Goal: Information Seeking & Learning: Compare options

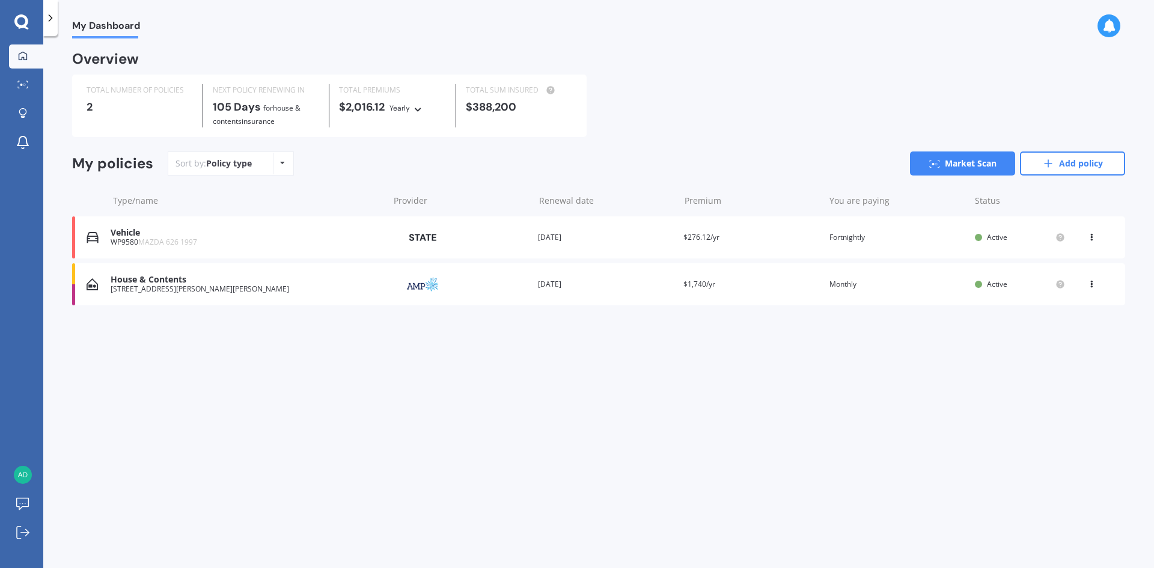
click at [200, 234] on div "Vehicle" at bounding box center [247, 233] width 272 height 10
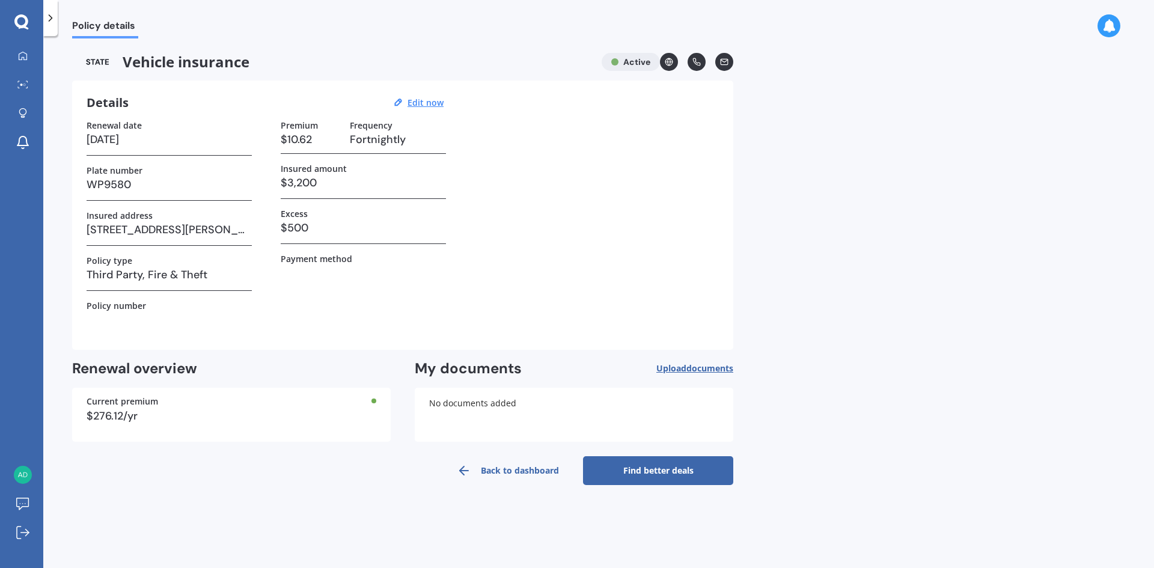
click at [663, 473] on link "Find better deals" at bounding box center [658, 470] width 150 height 29
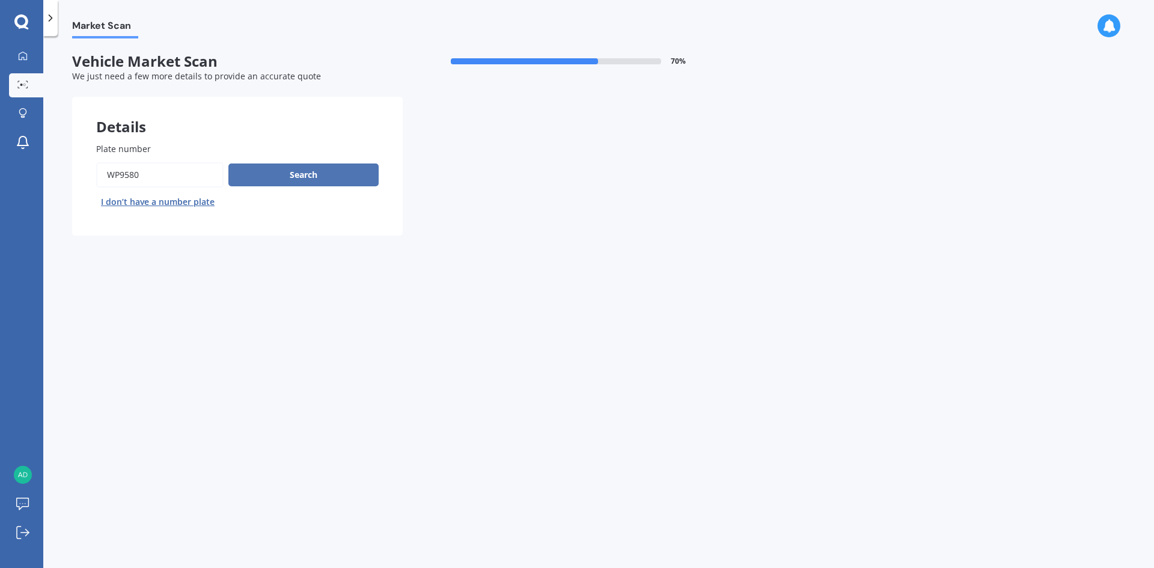
click at [284, 177] on button "Search" at bounding box center [303, 175] width 150 height 23
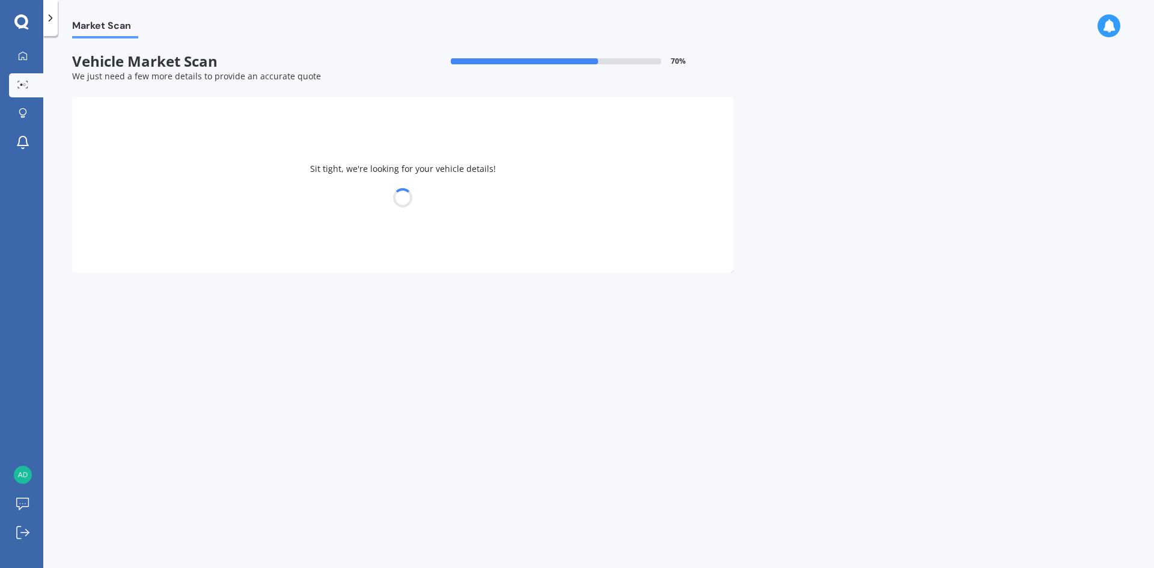
select select "MAZDA"
select select "626"
select select "24"
select select "12"
select select "1991"
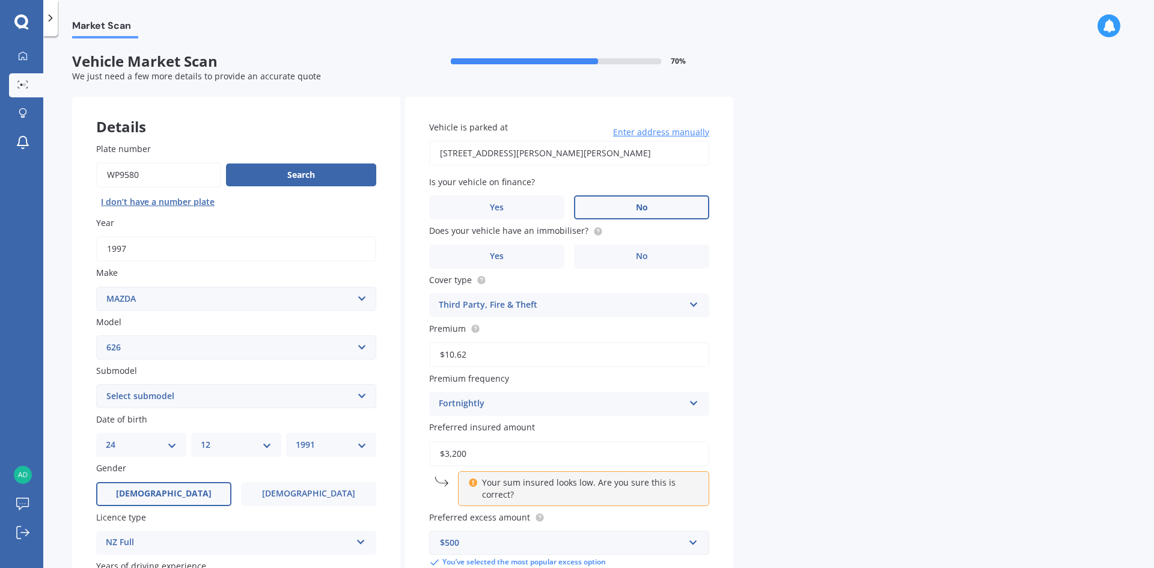
click at [631, 213] on label "No" at bounding box center [641, 207] width 135 height 24
click at [0, 0] on input "No" at bounding box center [0, 0] width 0 height 0
click at [641, 258] on span "No" at bounding box center [642, 256] width 12 height 10
click at [0, 0] on input "No" at bounding box center [0, 0] width 0 height 0
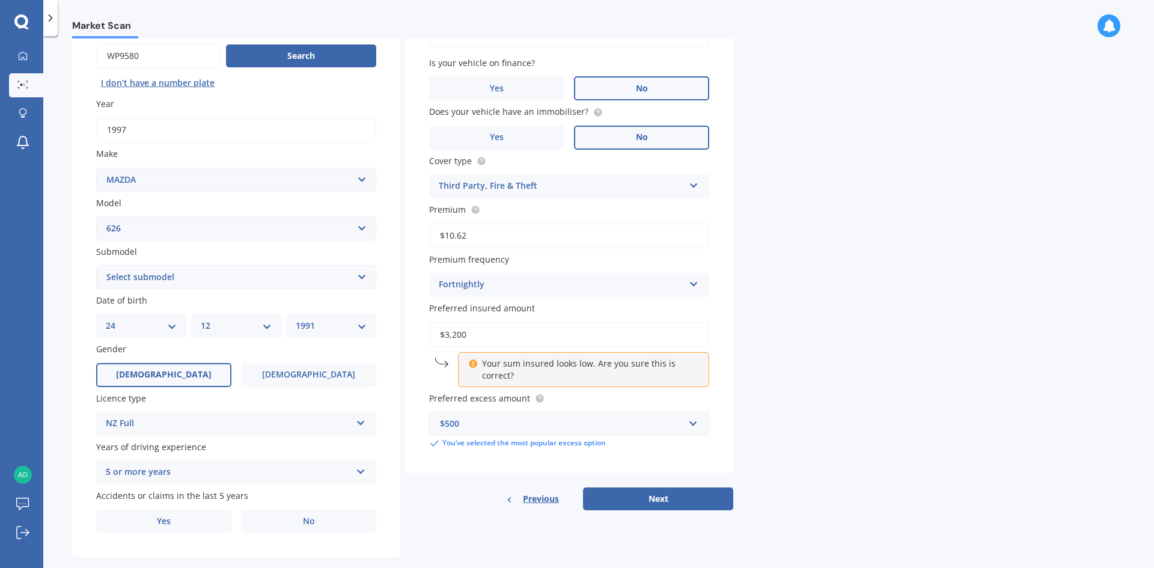
scroll to position [120, 0]
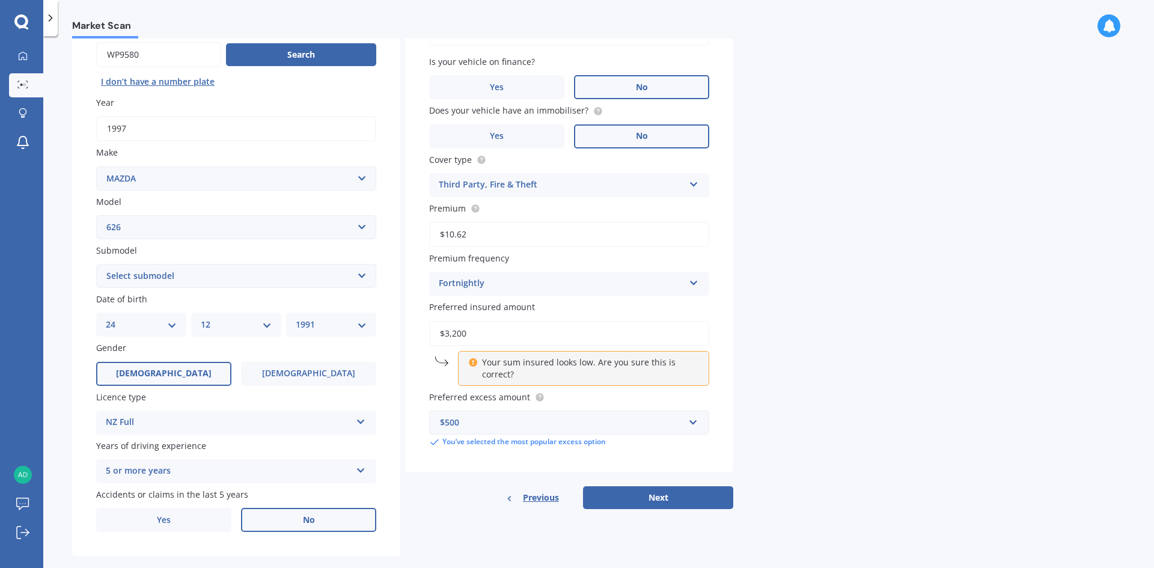
click at [298, 517] on label "No" at bounding box center [308, 520] width 135 height 24
click at [0, 0] on input "No" at bounding box center [0, 0] width 0 height 0
click at [224, 275] on select "Select submodel (All other) hatchback sedan turbo wagon" at bounding box center [236, 276] width 280 height 24
select select "SEDAN"
click at [96, 264] on select "Select submodel (All other) hatchback sedan turbo wagon" at bounding box center [236, 276] width 280 height 24
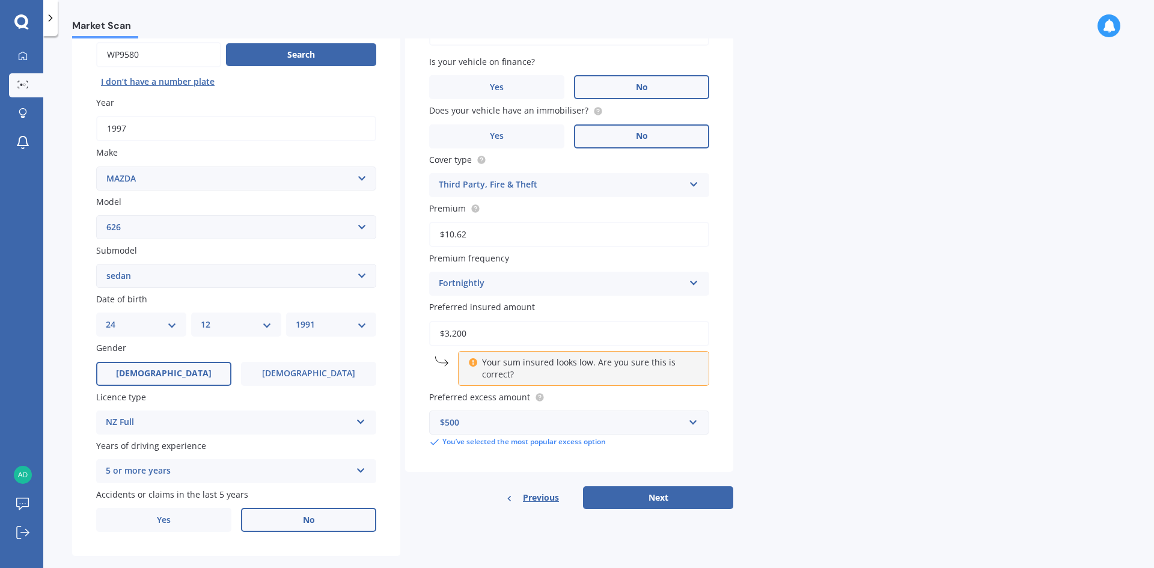
click at [620, 422] on div "$500" at bounding box center [562, 422] width 244 height 13
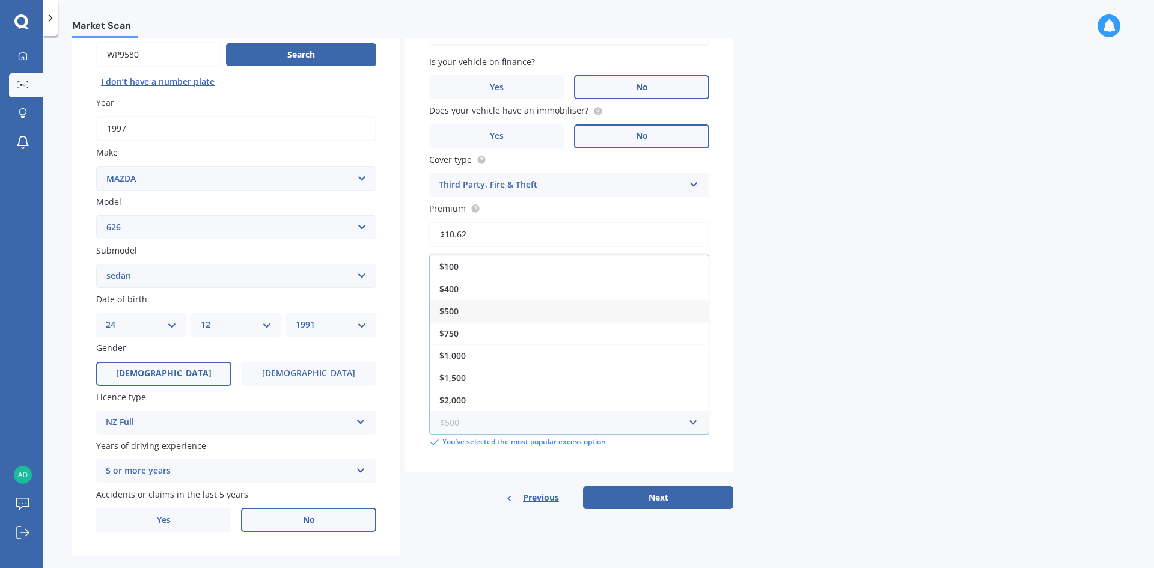
click at [619, 423] on input "text" at bounding box center [564, 422] width 269 height 23
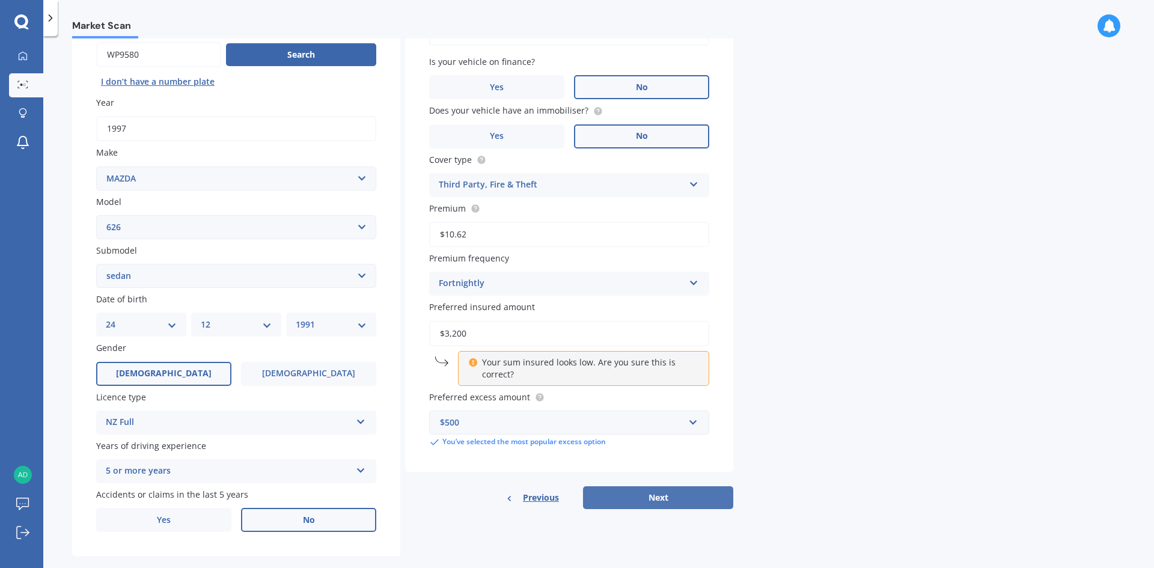
click at [660, 493] on button "Next" at bounding box center [658, 497] width 150 height 23
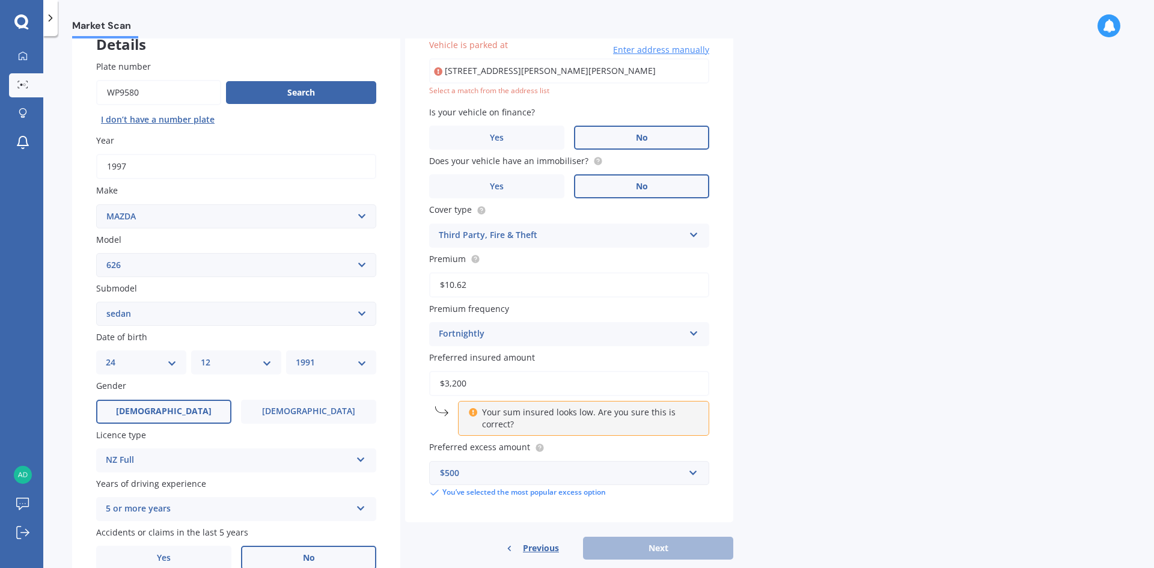
type input "[STREET_ADDRESS][PERSON_NAME][PERSON_NAME]"
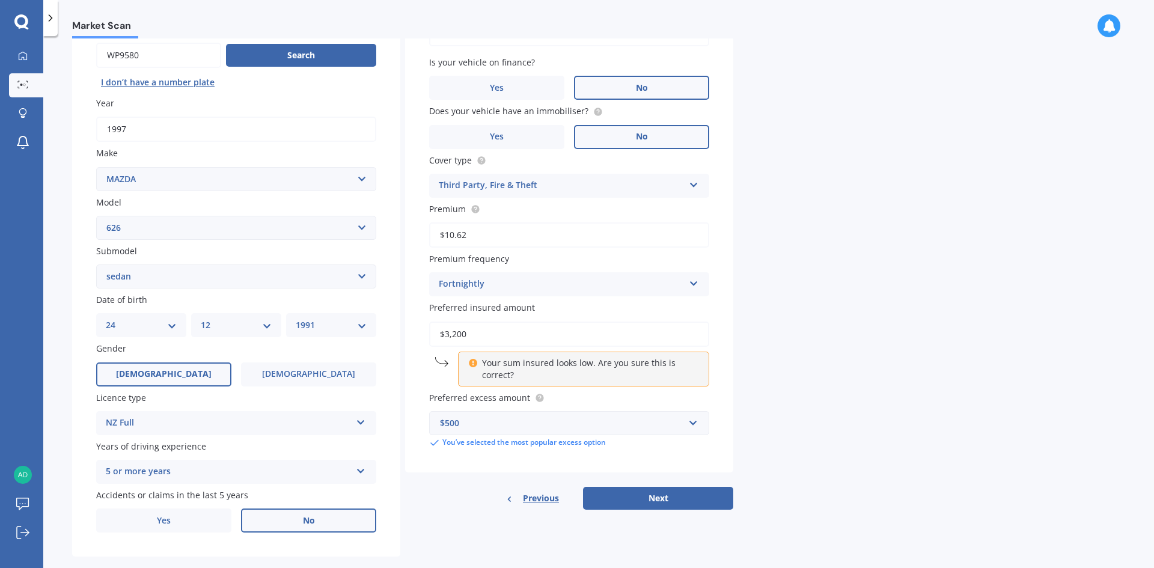
scroll to position [139, 0]
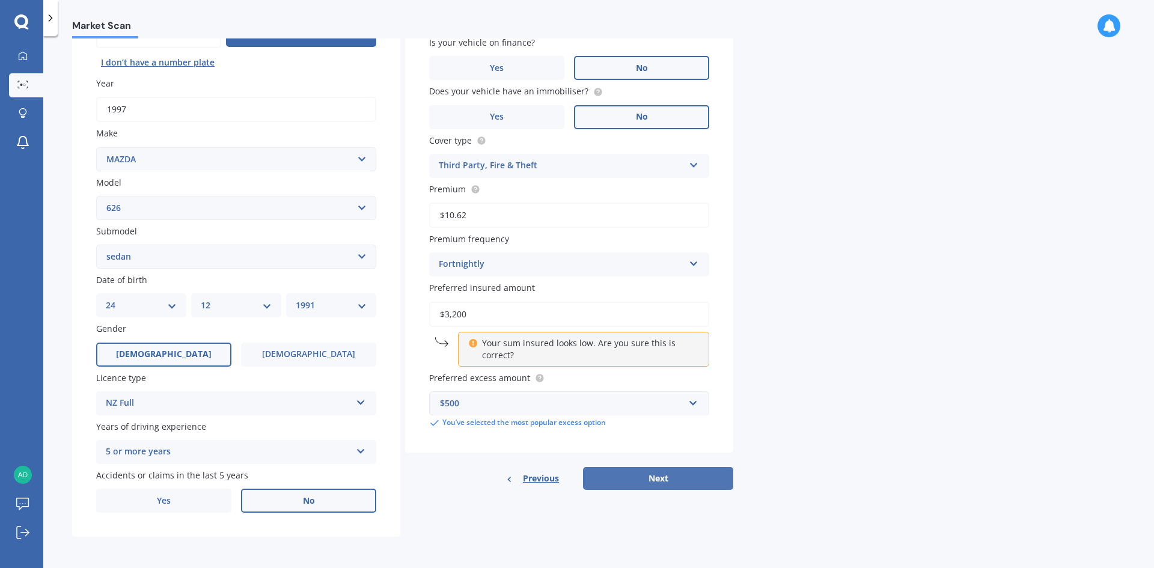
click at [663, 482] on button "Next" at bounding box center [658, 478] width 150 height 23
select select "24"
select select "12"
select select "1991"
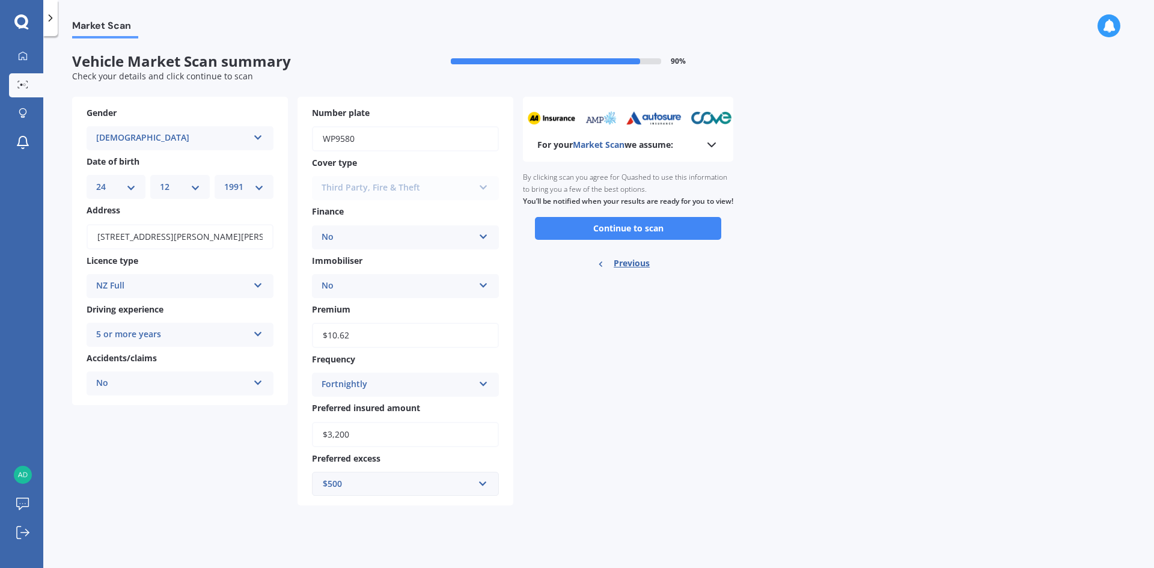
scroll to position [0, 0]
click at [628, 237] on button "Continue to scan" at bounding box center [628, 228] width 186 height 23
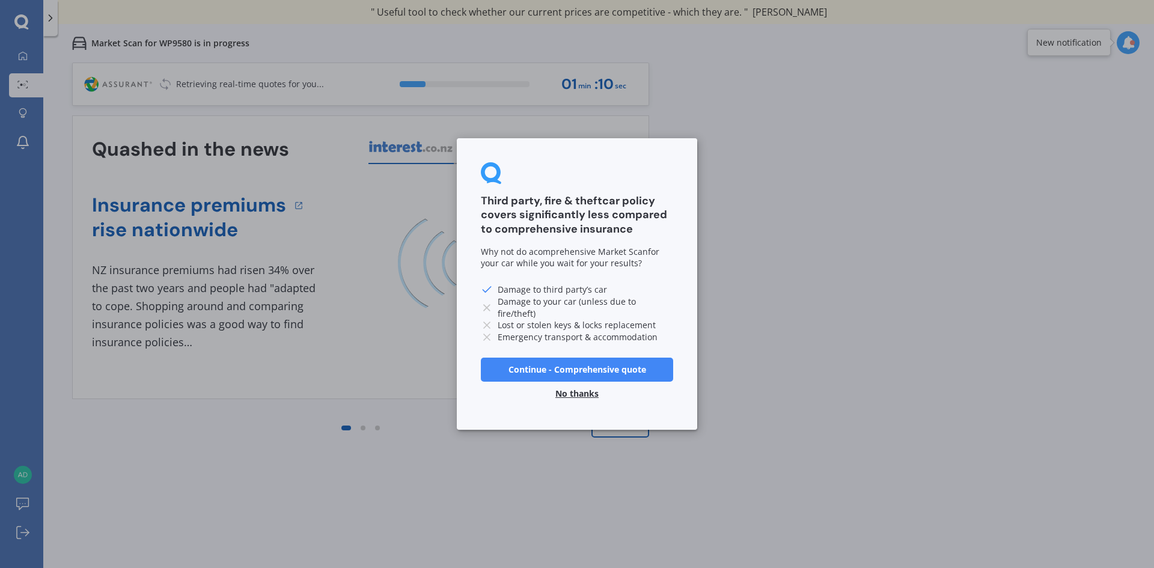
click at [584, 394] on button "No thanks" at bounding box center [577, 394] width 58 height 24
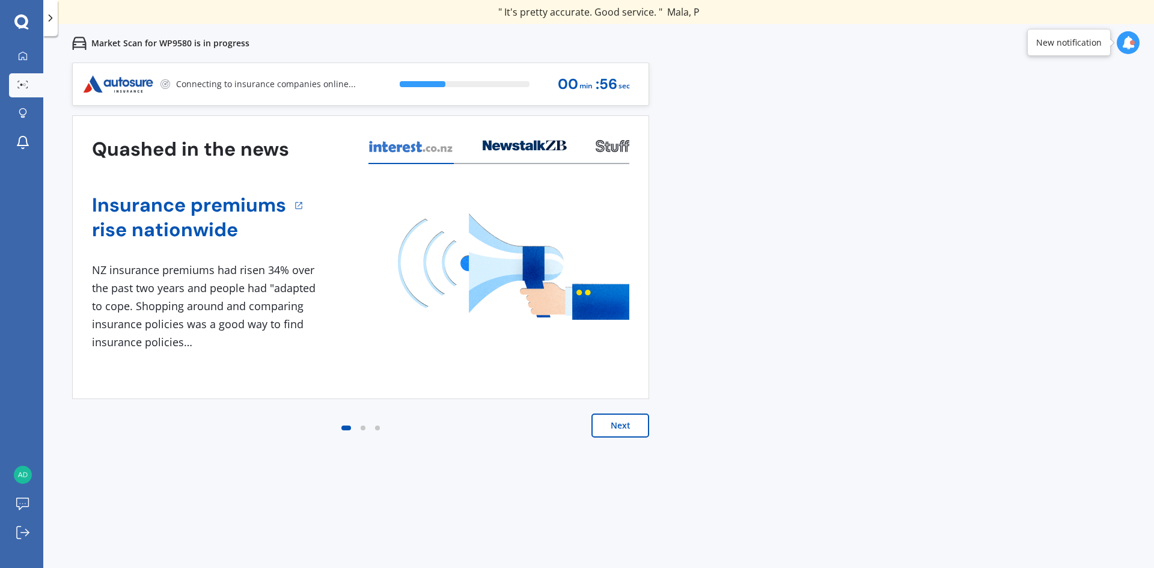
click at [631, 431] on button "Next" at bounding box center [621, 426] width 58 height 24
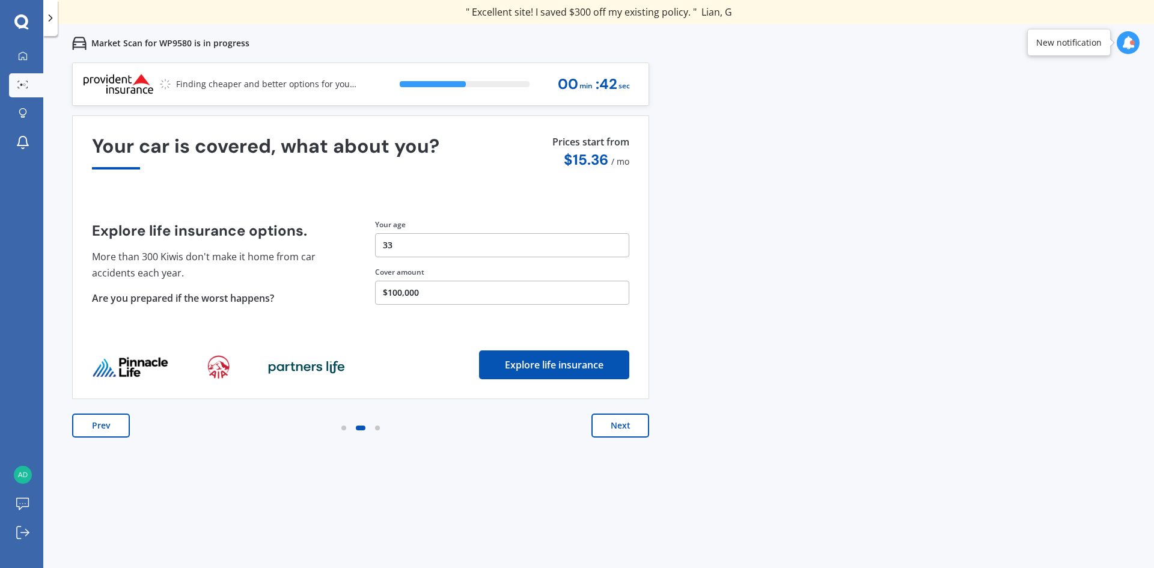
click at [617, 425] on button "Next" at bounding box center [621, 426] width 58 height 24
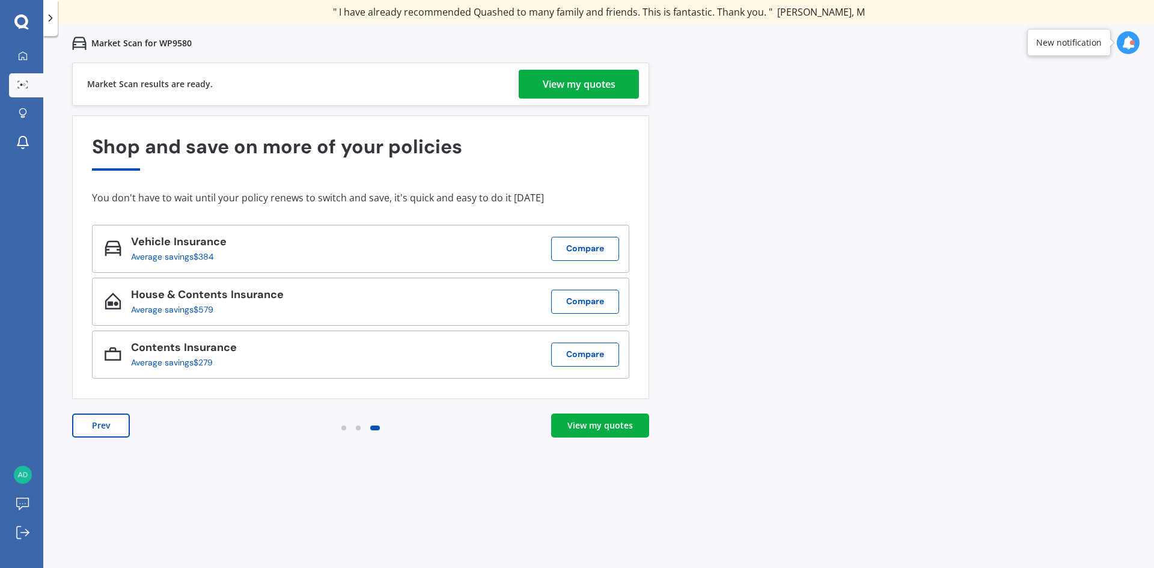
click at [576, 85] on div "View my quotes" at bounding box center [579, 84] width 73 height 29
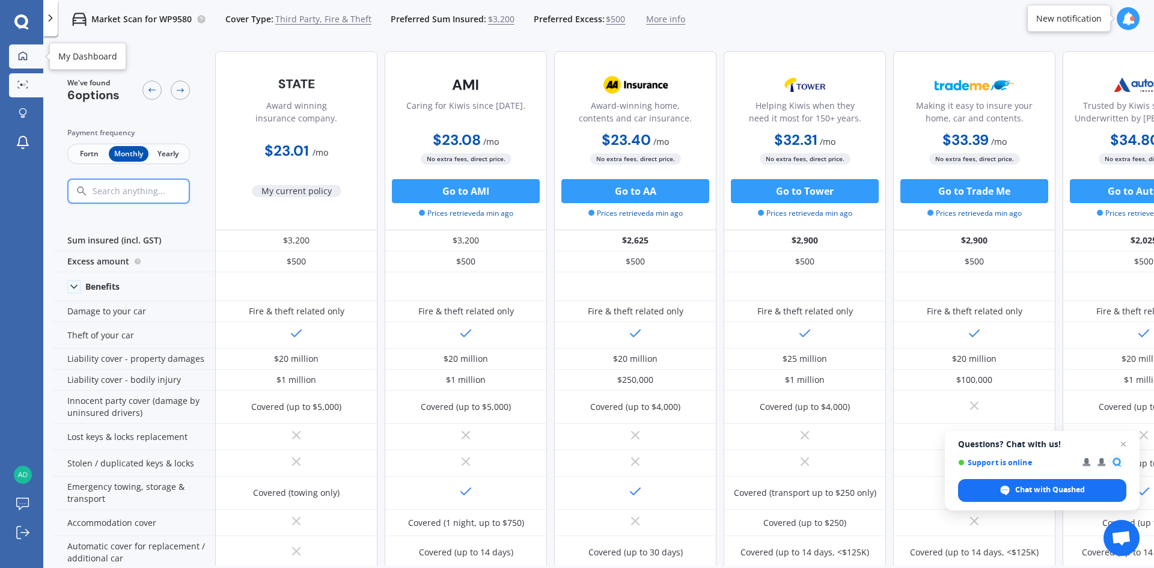
click at [22, 57] on icon at bounding box center [23, 56] width 10 height 10
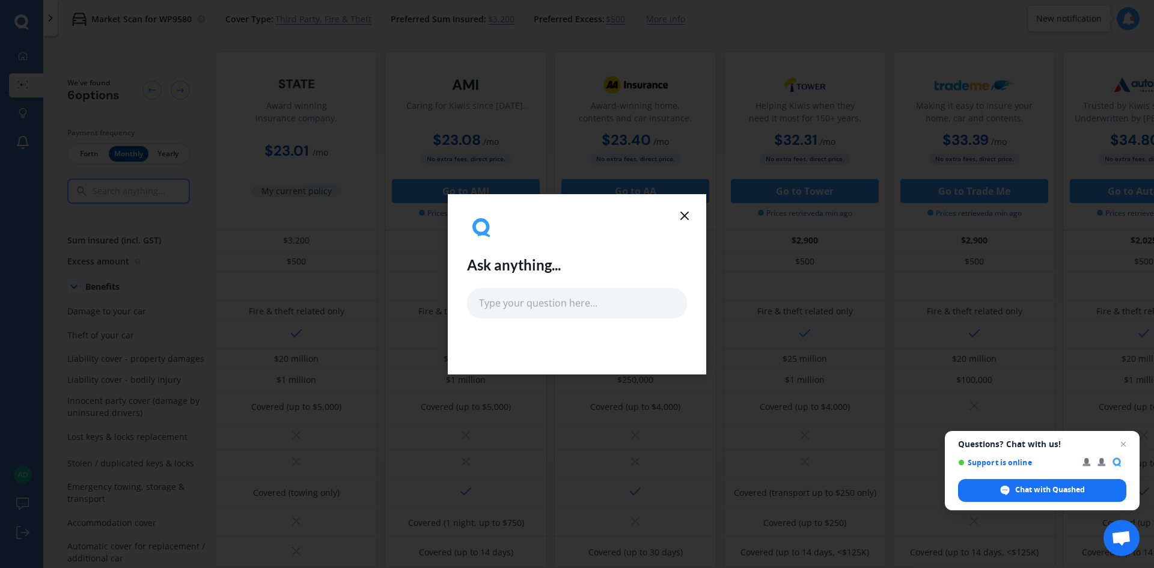
click at [685, 215] on line at bounding box center [684, 215] width 7 height 7
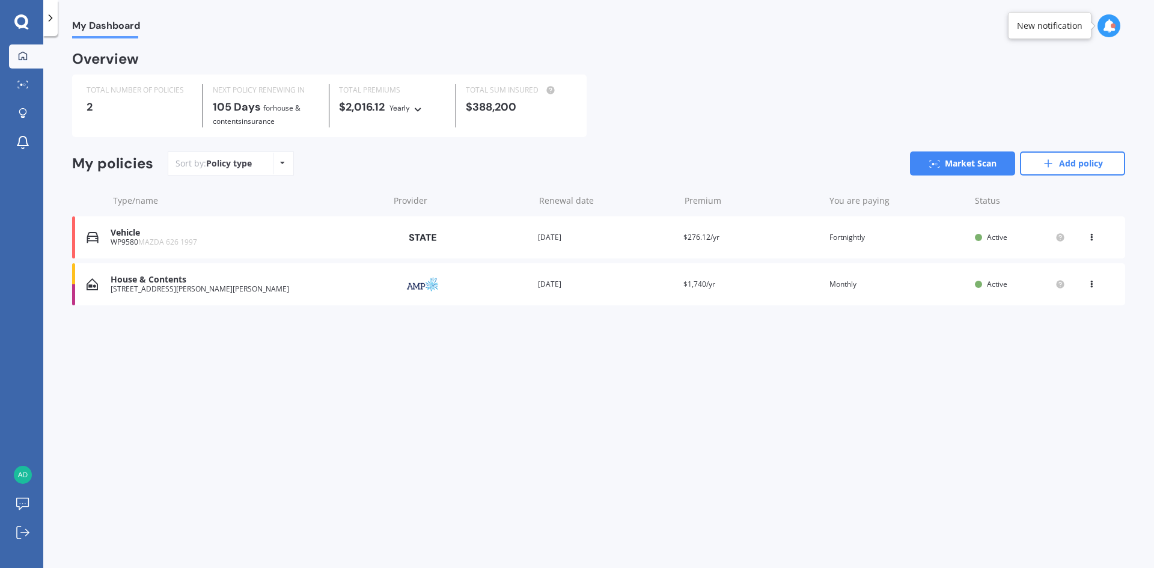
click at [171, 281] on div "House & Contents" at bounding box center [247, 280] width 272 height 10
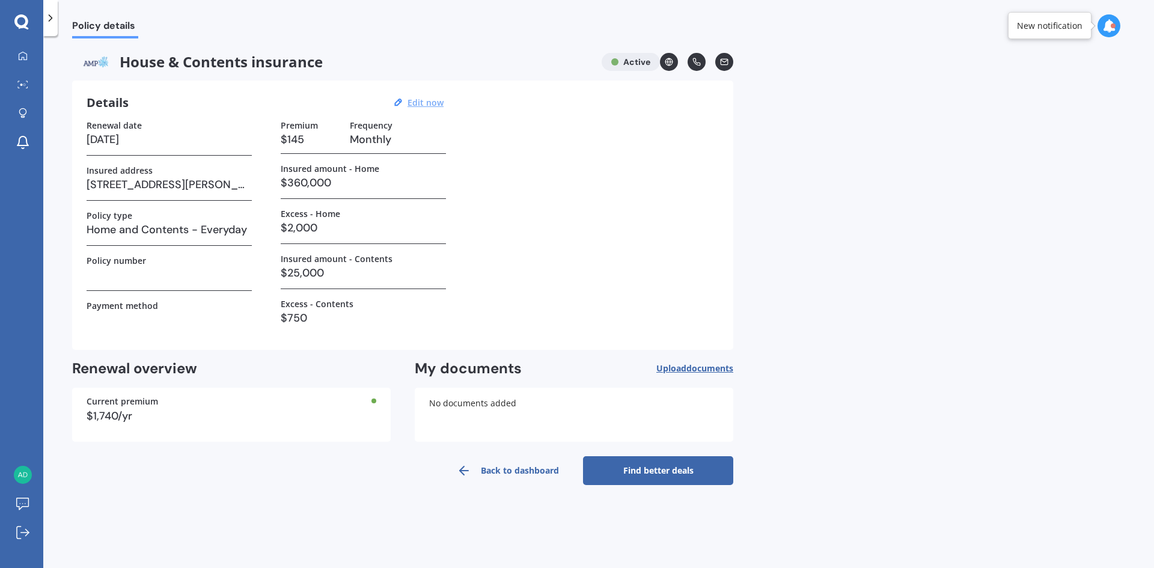
click at [419, 100] on u "Edit now" at bounding box center [426, 102] width 36 height 11
select select "01"
select select "2026"
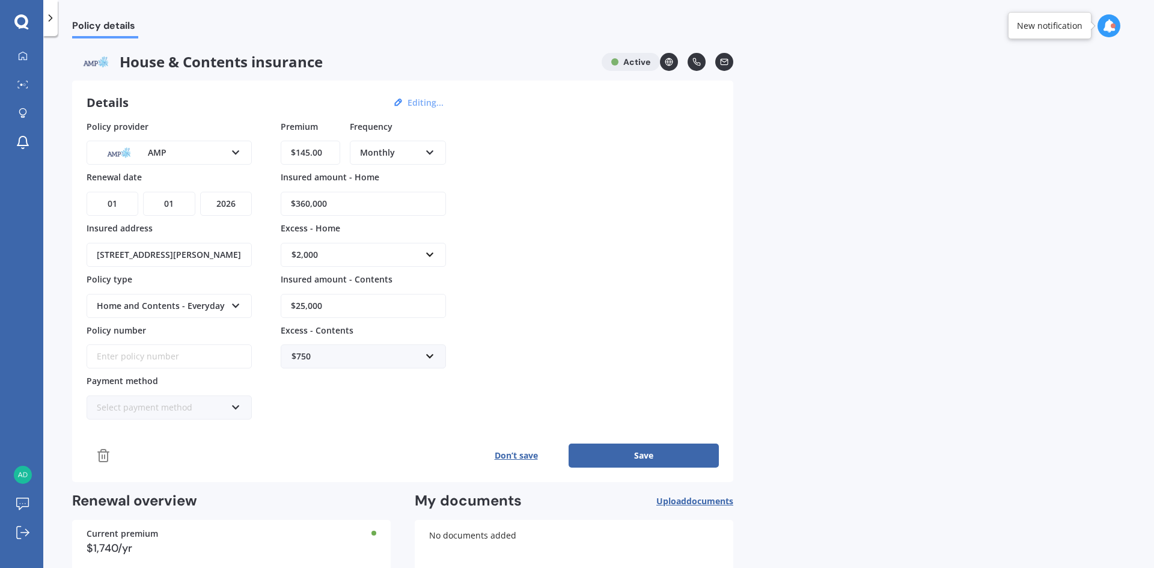
drag, startPoint x: 349, startPoint y: 203, endPoint x: 296, endPoint y: 203, distance: 53.5
click at [296, 203] on input "$360,000" at bounding box center [363, 204] width 165 height 24
type input "$390,000"
click at [307, 155] on input "$145.00" at bounding box center [311, 153] width 60 height 24
type input "$155.00"
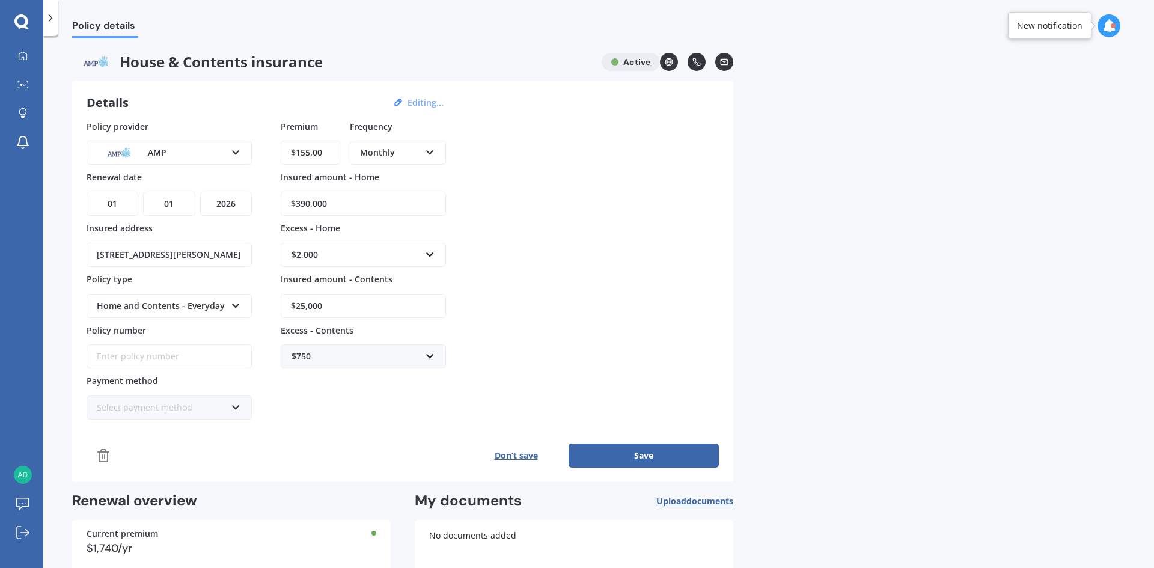
click at [656, 456] on button "Save" at bounding box center [644, 456] width 150 height 24
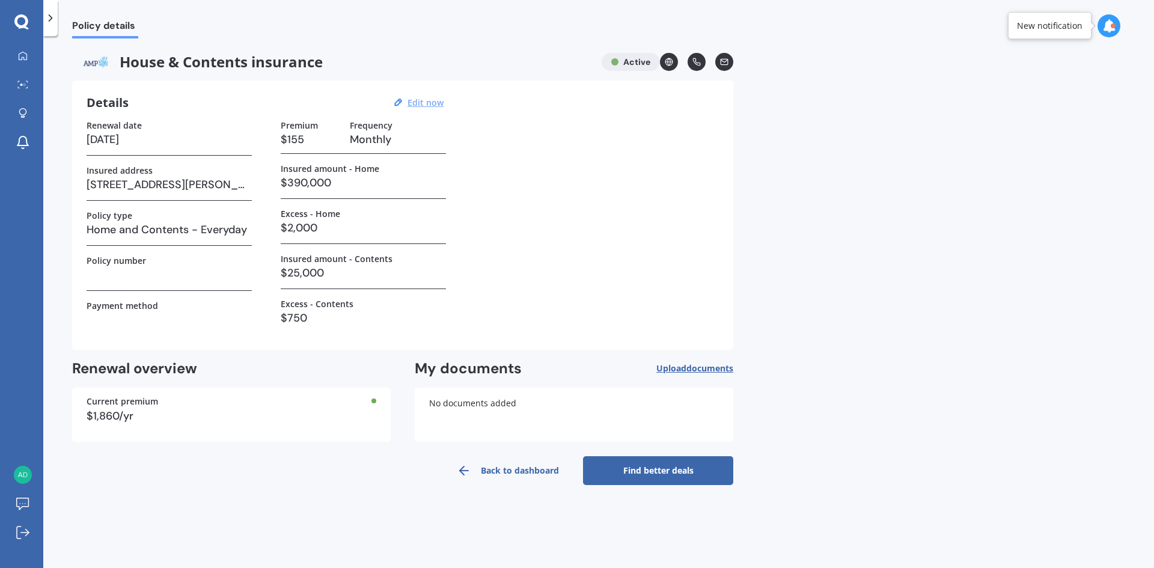
click at [658, 471] on link "Find better deals" at bounding box center [658, 470] width 150 height 29
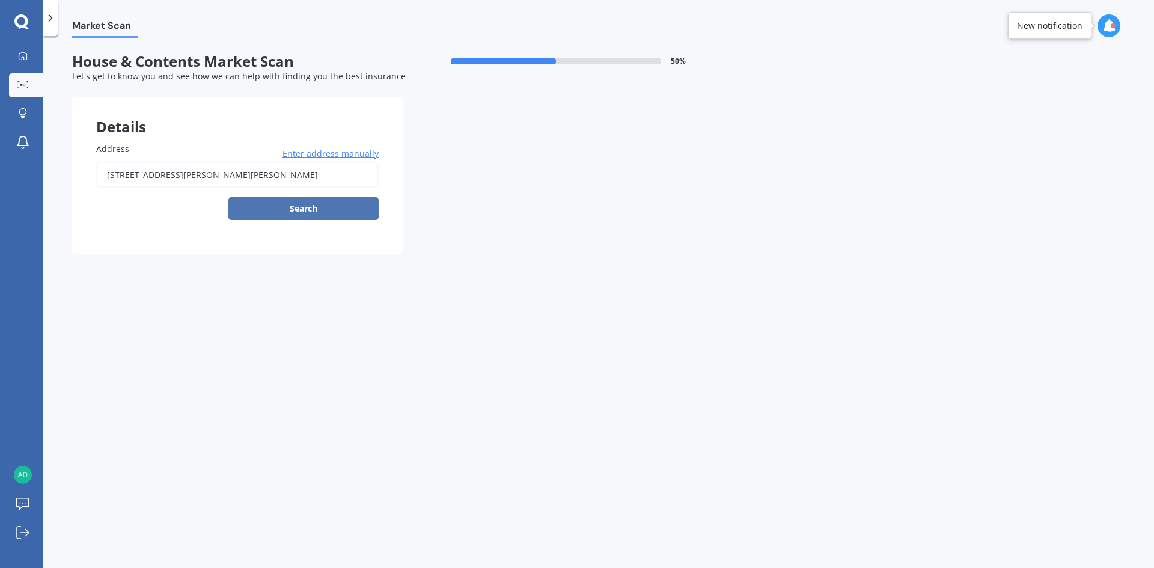
click at [325, 204] on button "Search" at bounding box center [303, 208] width 150 height 23
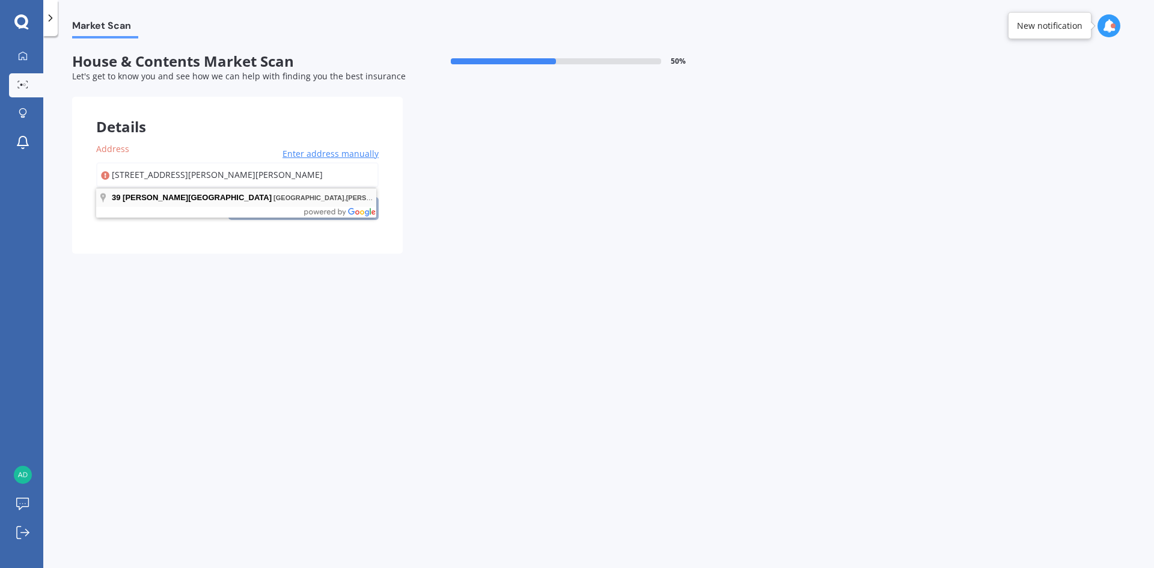
type input "[STREET_ADDRESS][PERSON_NAME][PERSON_NAME]"
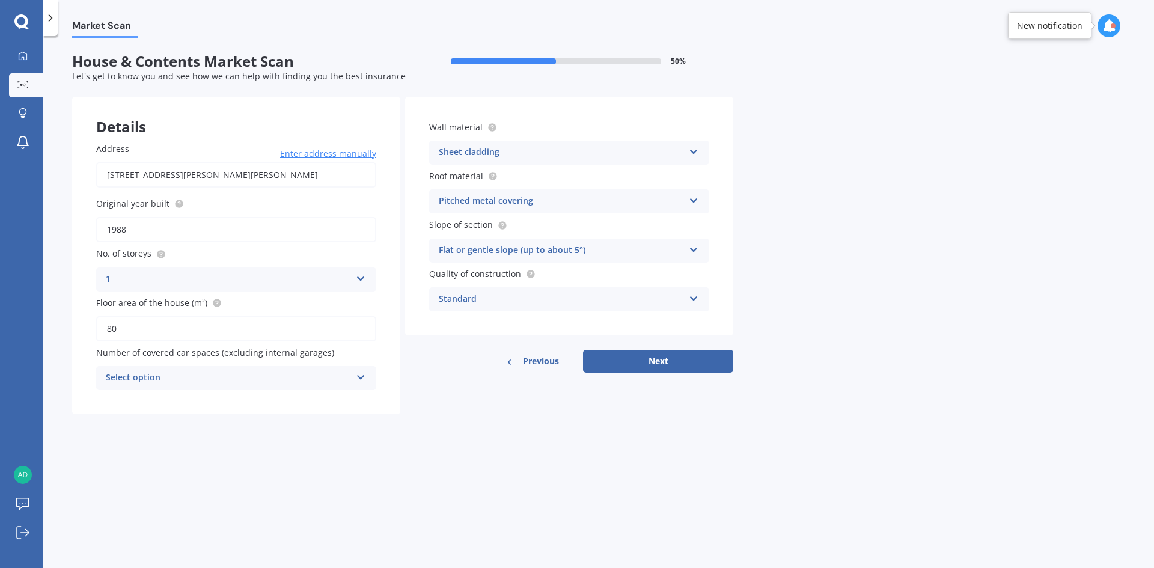
click at [522, 253] on div "Flat or gentle slope (up to about 5°)" at bounding box center [561, 250] width 245 height 14
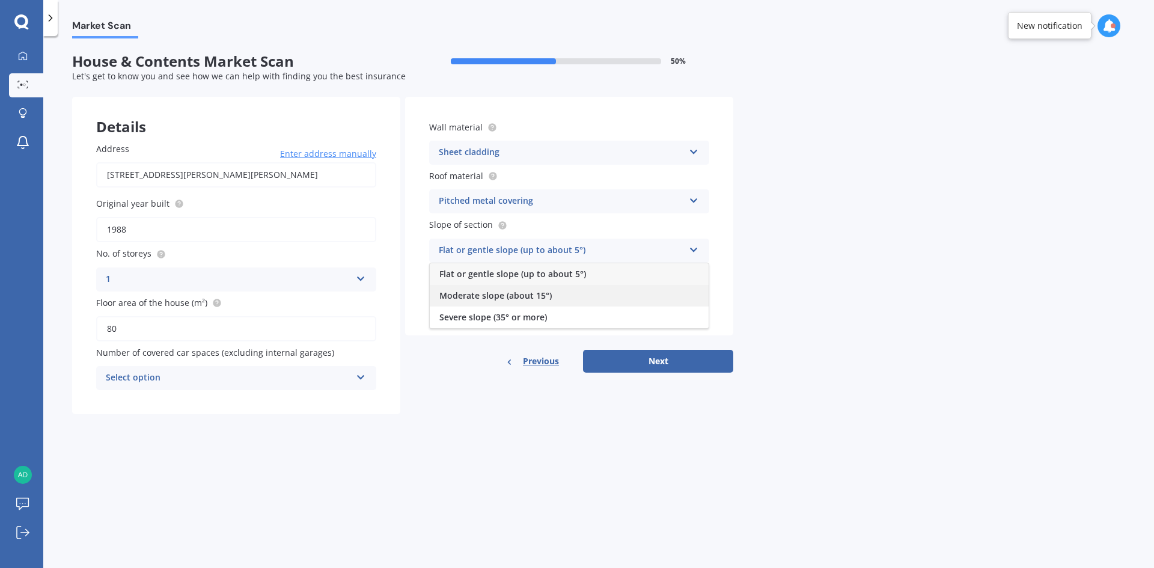
click at [529, 293] on span "Moderate slope (about 15°)" at bounding box center [495, 295] width 112 height 11
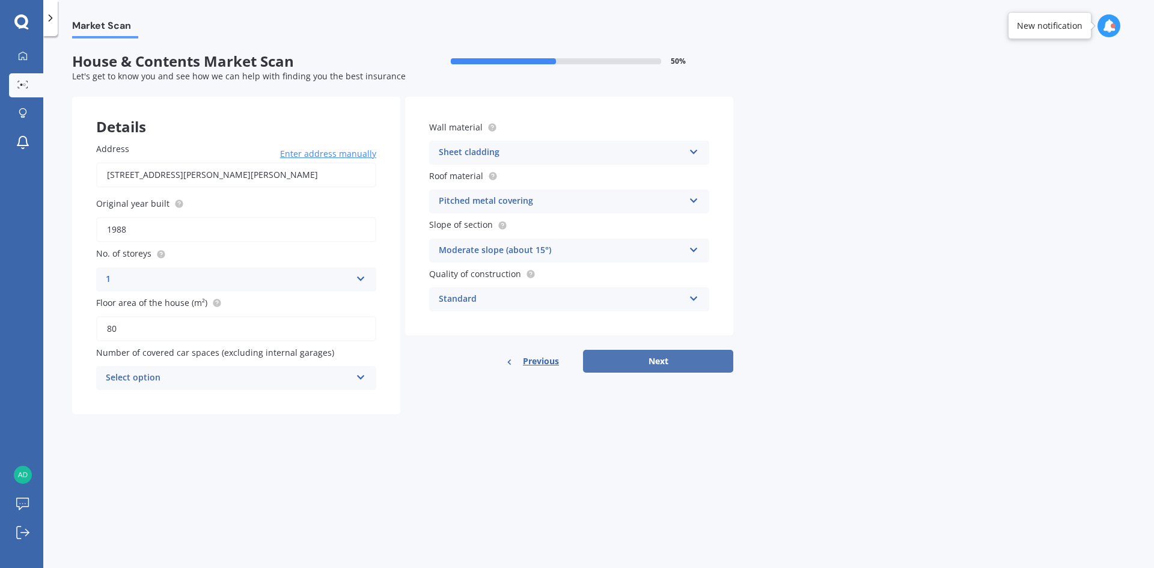
click at [652, 367] on button "Next" at bounding box center [658, 361] width 150 height 23
click at [263, 379] on div "Select option" at bounding box center [230, 378] width 239 height 13
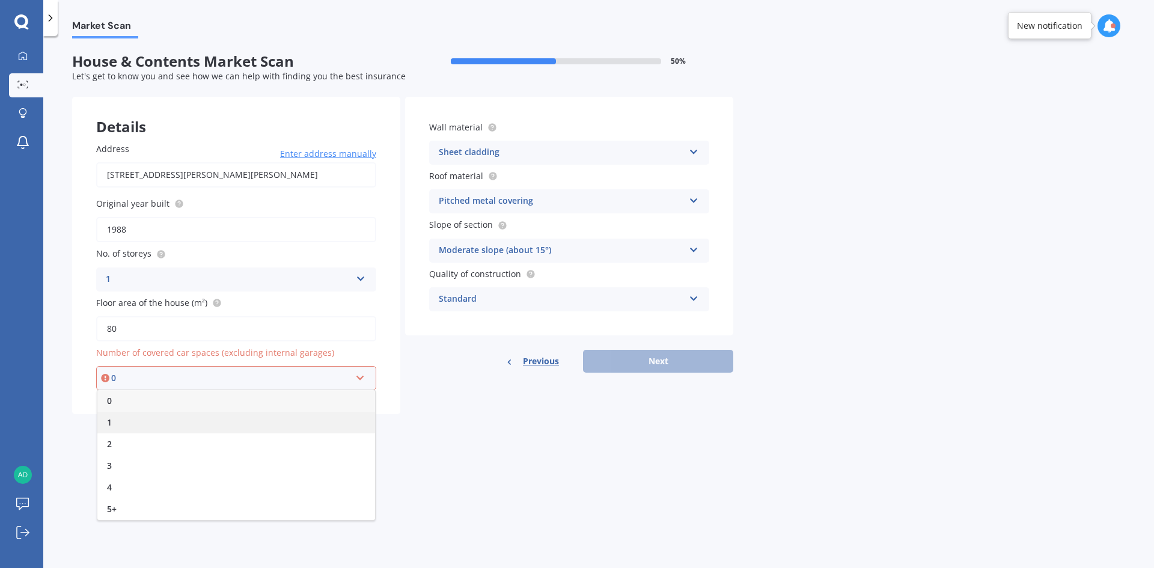
click at [224, 423] on div "1" at bounding box center [236, 423] width 278 height 22
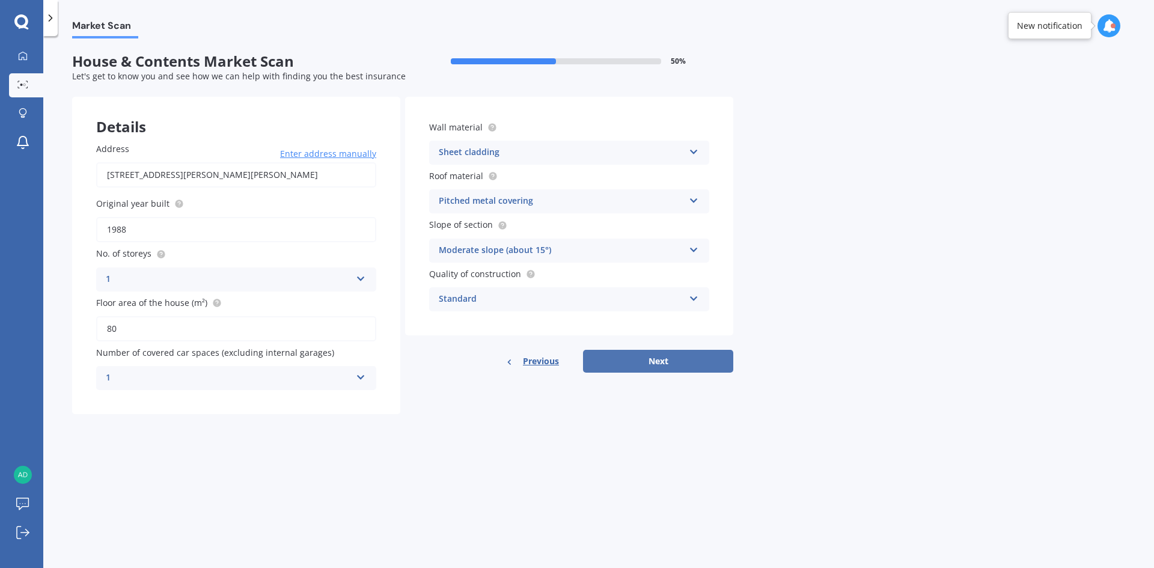
click at [669, 360] on button "Next" at bounding box center [658, 361] width 150 height 23
select select "24"
select select "12"
select select "1991"
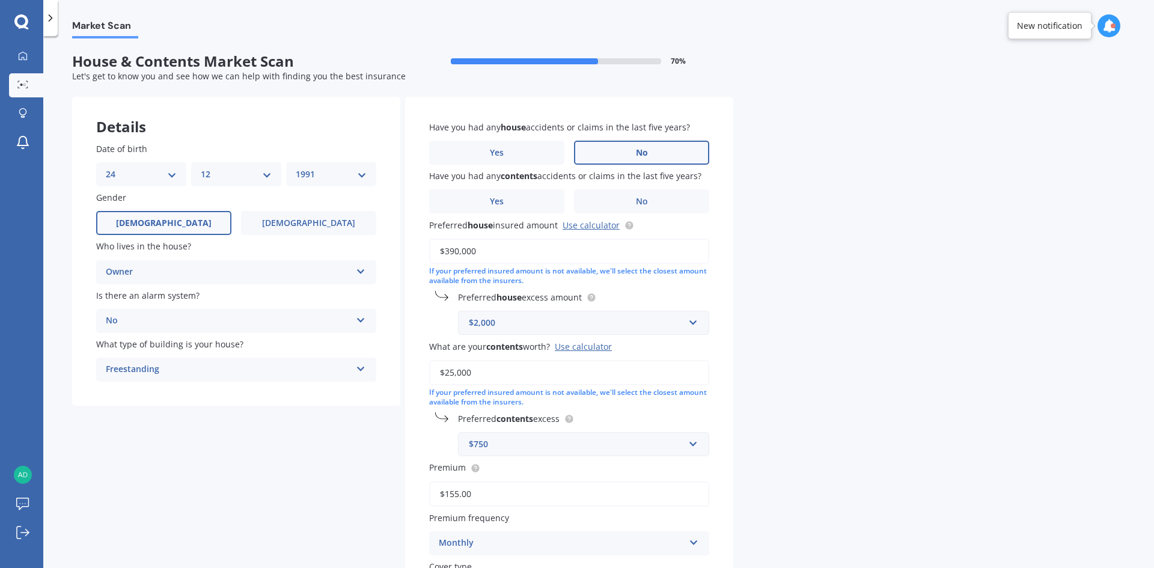
click at [604, 155] on label "No" at bounding box center [641, 153] width 135 height 24
click at [0, 0] on input "No" at bounding box center [0, 0] width 0 height 0
click at [621, 196] on label "No" at bounding box center [641, 201] width 135 height 24
click at [0, 0] on input "No" at bounding box center [0, 0] width 0 height 0
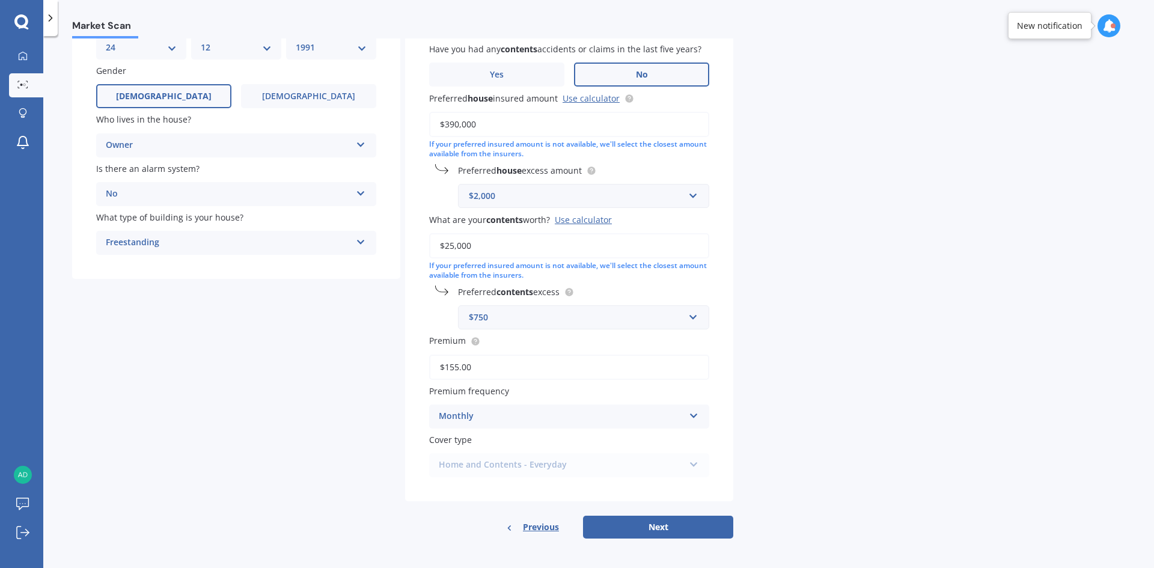
scroll to position [129, 0]
click at [525, 418] on div "Monthly" at bounding box center [561, 415] width 245 height 14
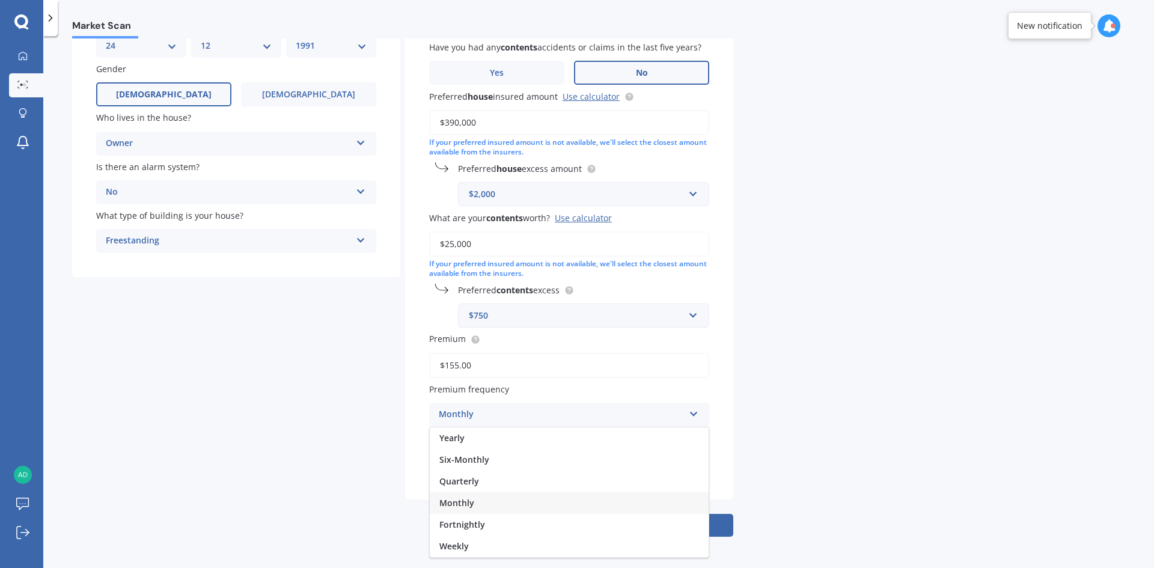
click at [525, 418] on div "Monthly" at bounding box center [561, 415] width 245 height 14
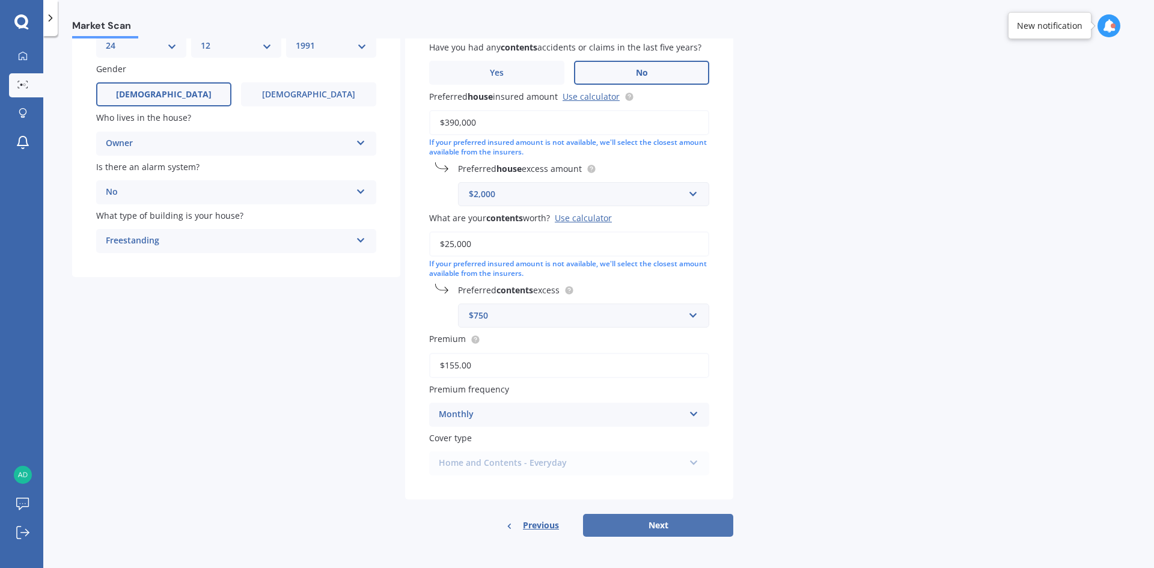
click at [669, 527] on button "Next" at bounding box center [658, 525] width 150 height 23
select select "24"
select select "12"
select select "1991"
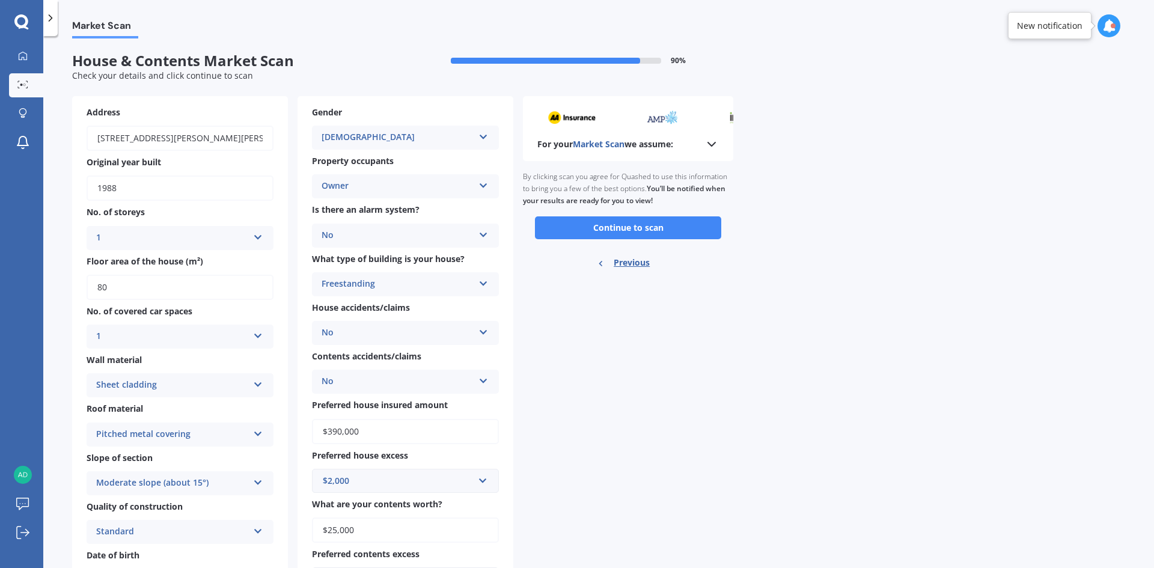
scroll to position [0, 0]
click at [635, 228] on button "Continue to scan" at bounding box center [628, 228] width 186 height 23
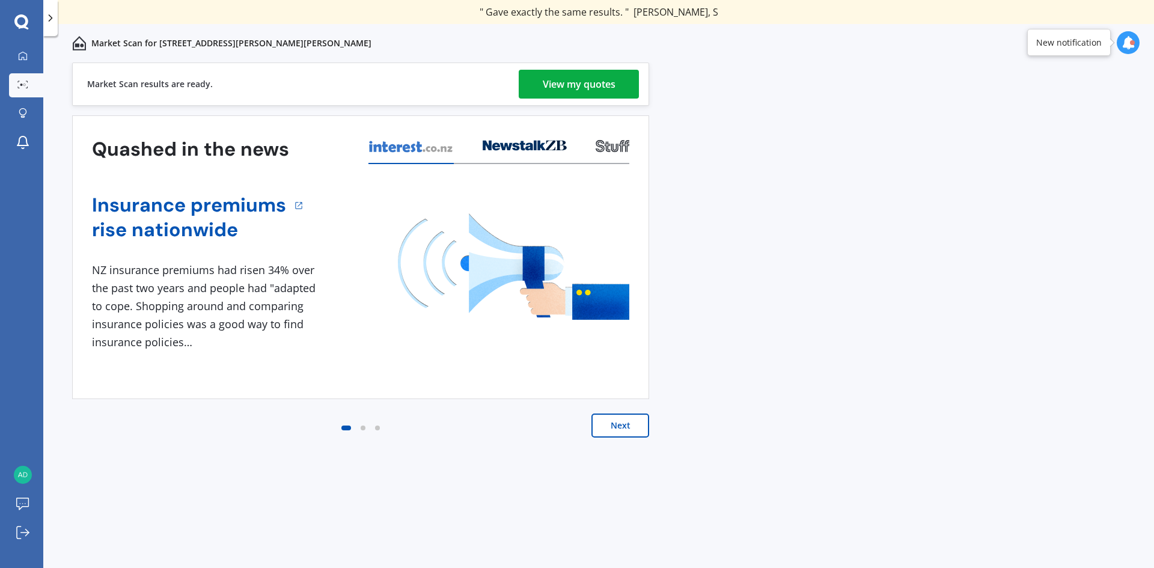
click at [578, 93] on div "View my quotes" at bounding box center [579, 84] width 73 height 29
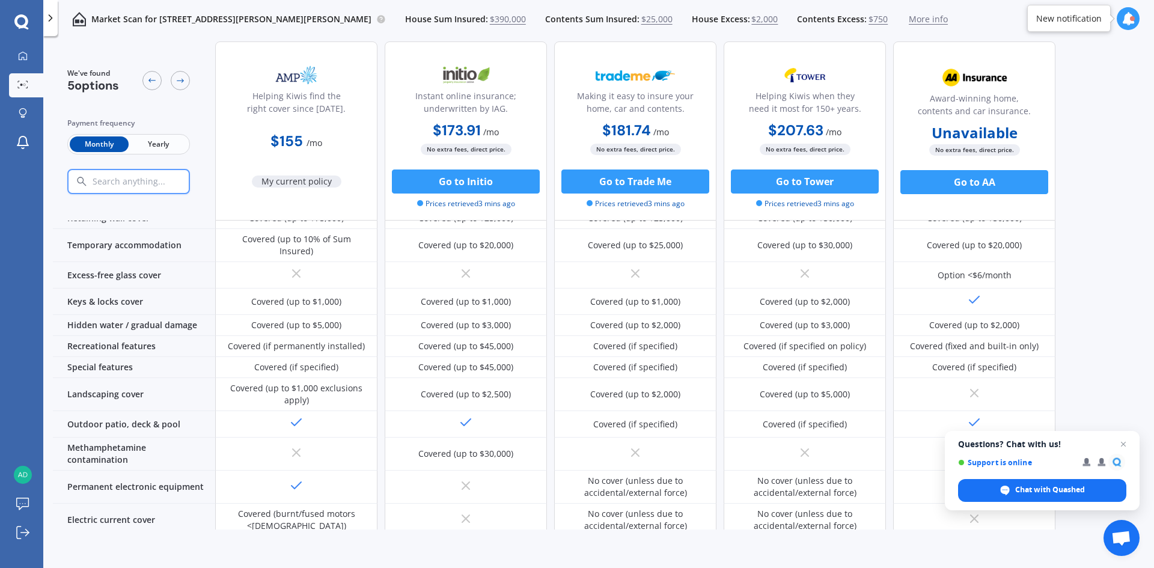
scroll to position [240, 0]
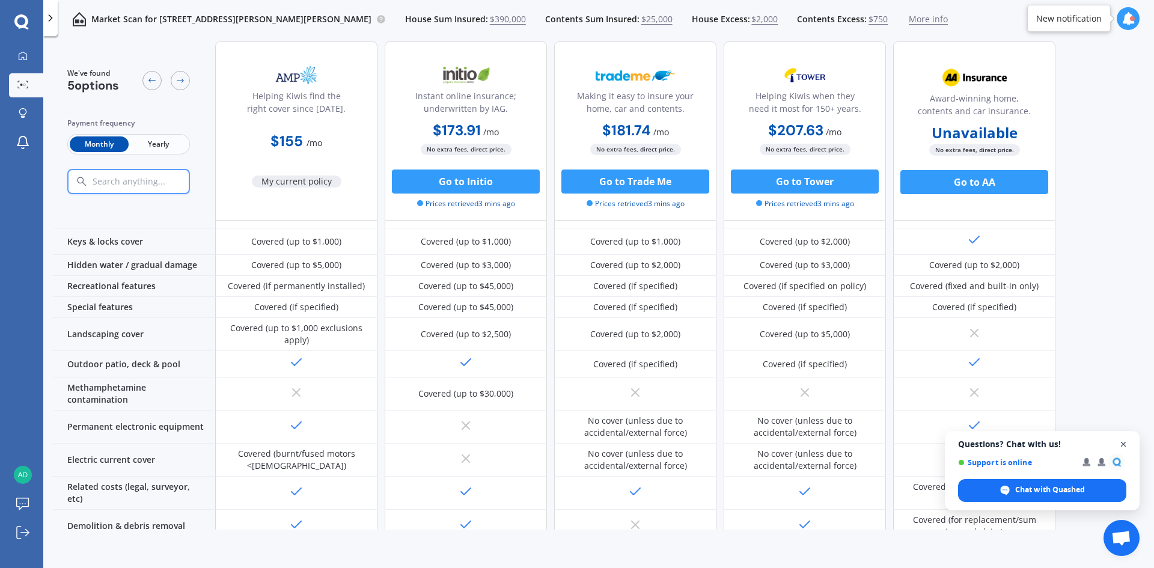
click at [1128, 444] on span "Close chat" at bounding box center [1123, 444] width 15 height 15
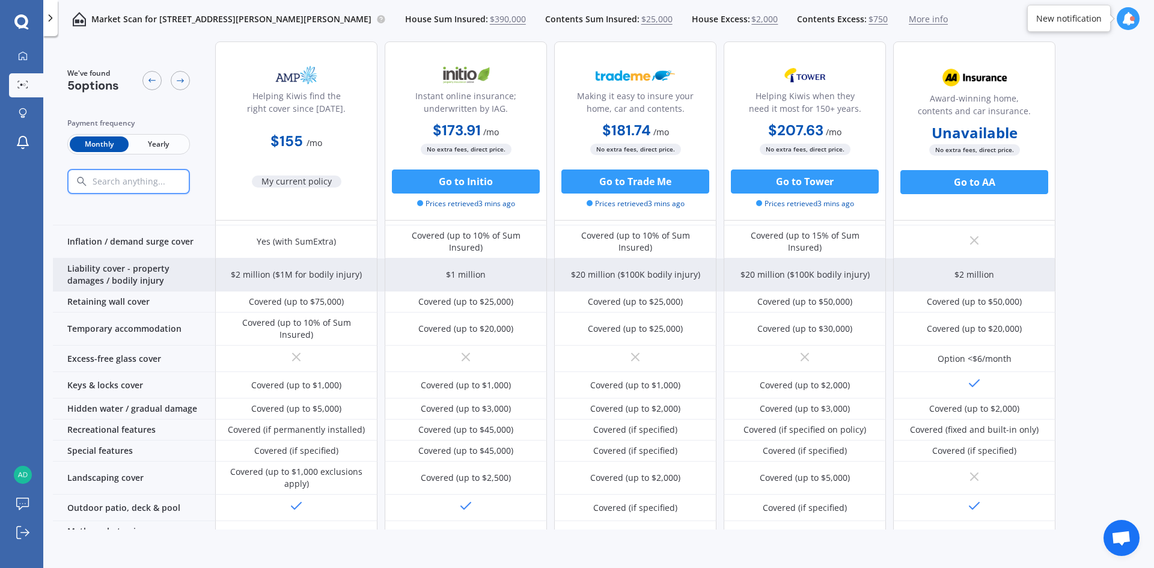
scroll to position [120, 0]
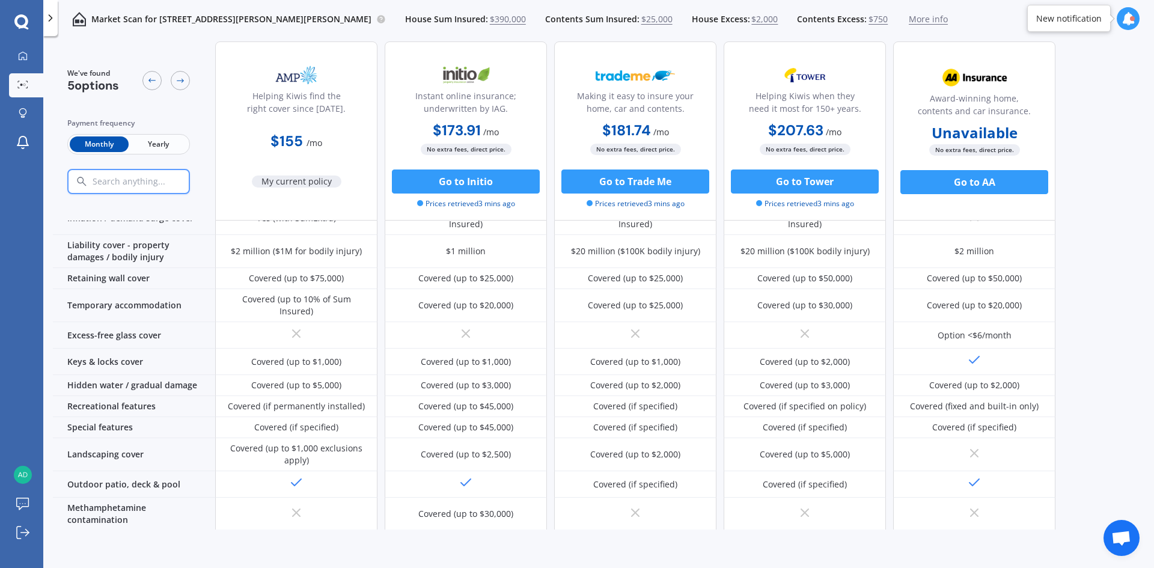
click at [164, 146] on span "Yearly" at bounding box center [158, 144] width 59 height 16
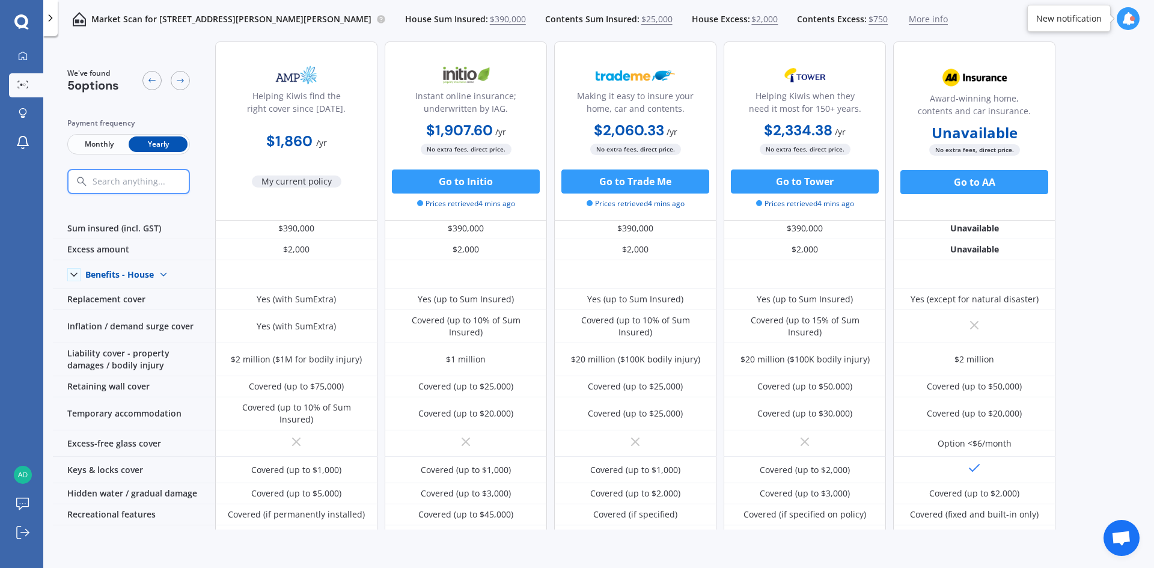
scroll to position [0, 0]
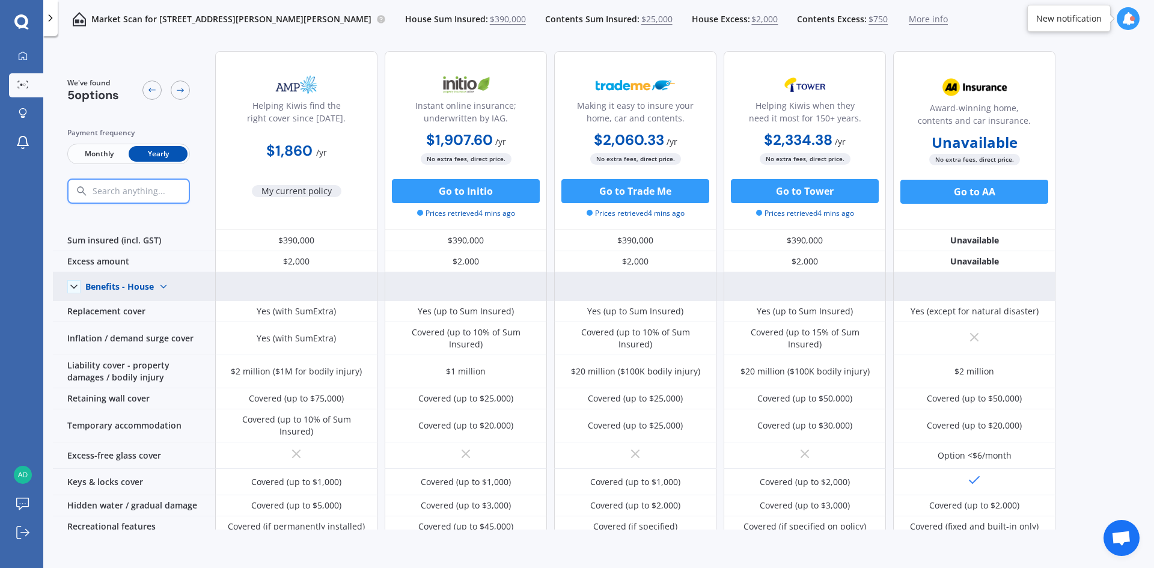
click at [79, 287] on icon at bounding box center [74, 287] width 12 height 12
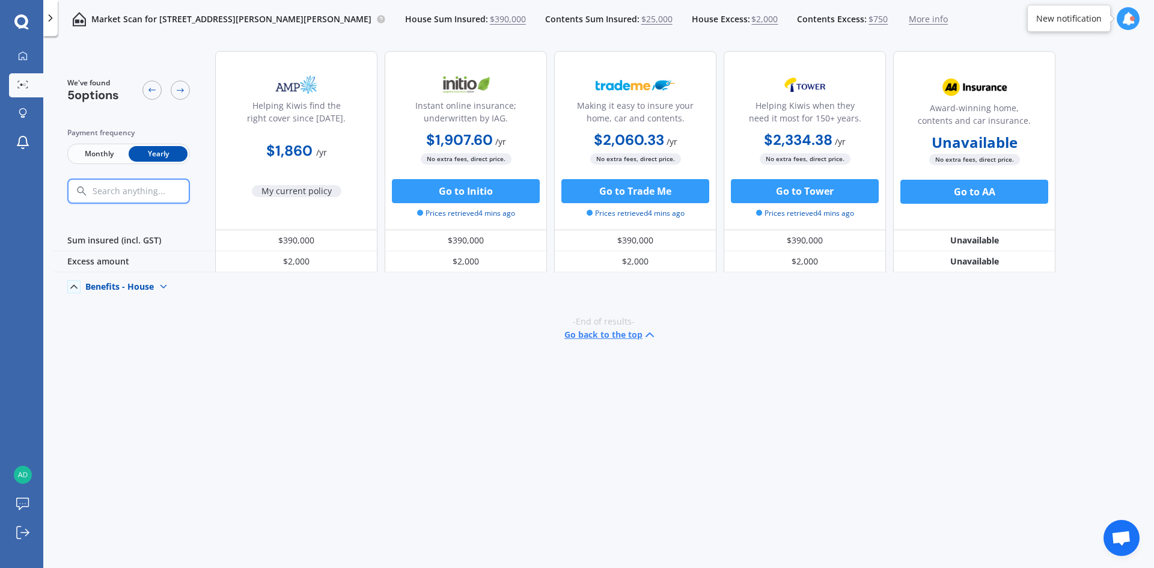
click at [79, 287] on icon at bounding box center [74, 287] width 12 height 12
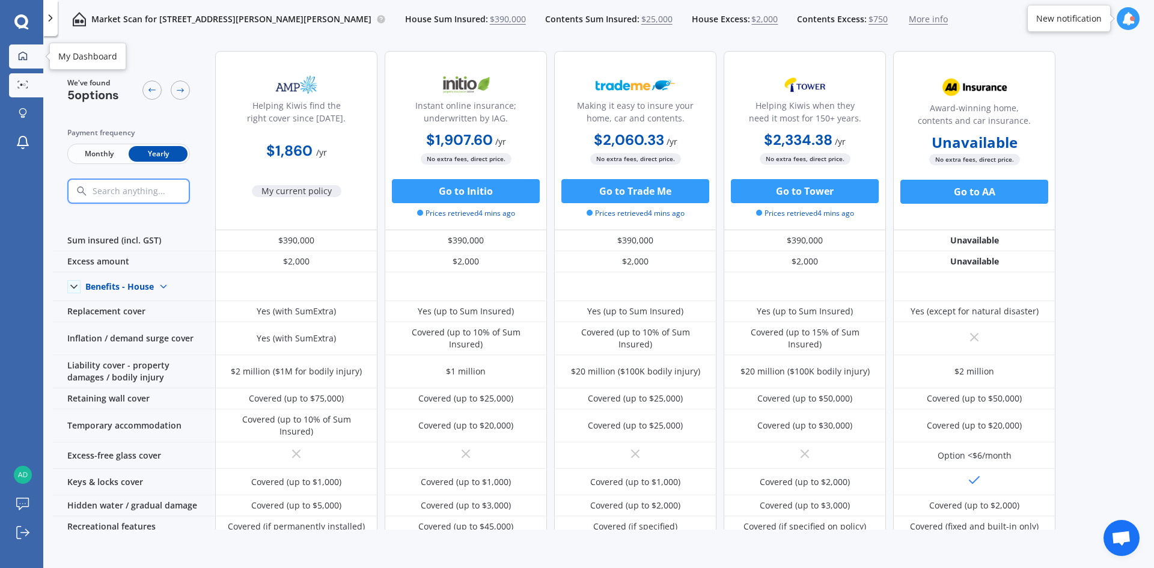
click at [25, 58] on icon at bounding box center [23, 56] width 10 height 10
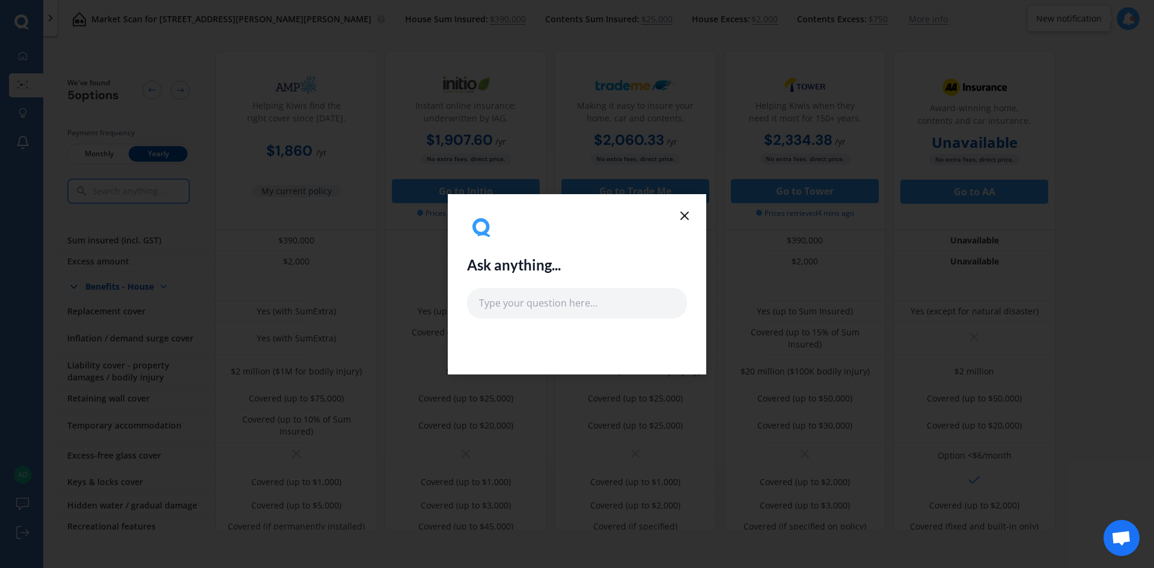
click at [685, 215] on line at bounding box center [684, 215] width 7 height 7
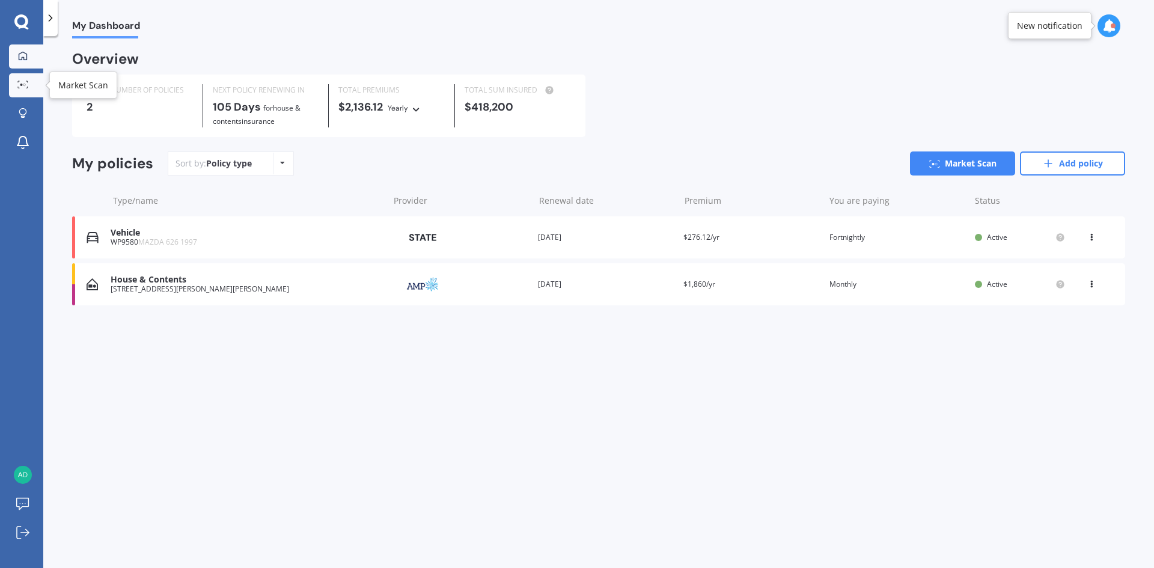
click at [24, 79] on link "Market Scan" at bounding box center [26, 85] width 34 height 24
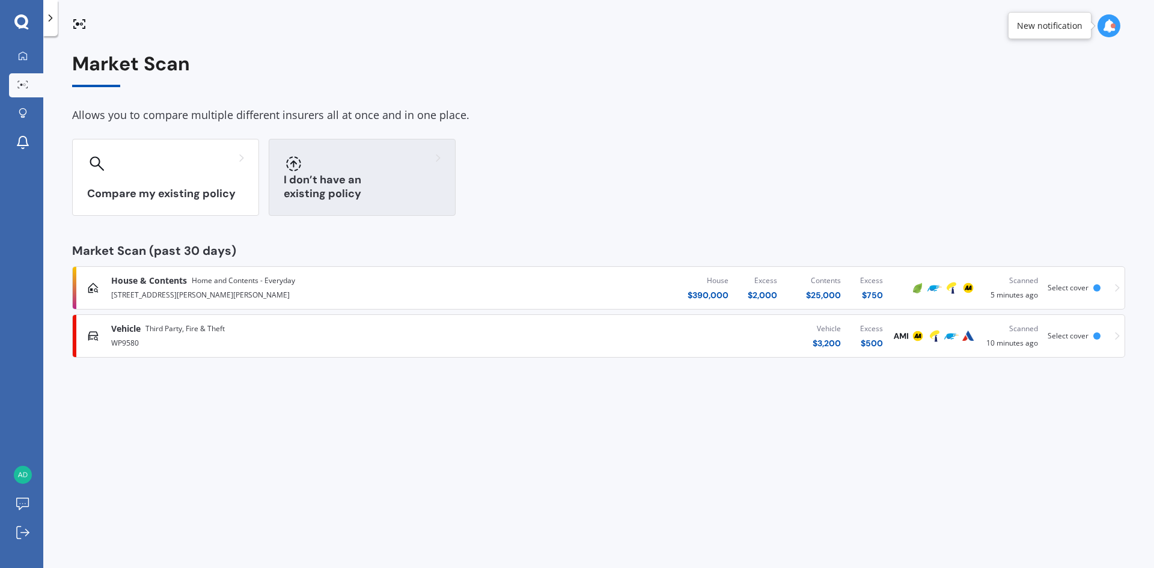
click at [331, 169] on div at bounding box center [362, 163] width 157 height 19
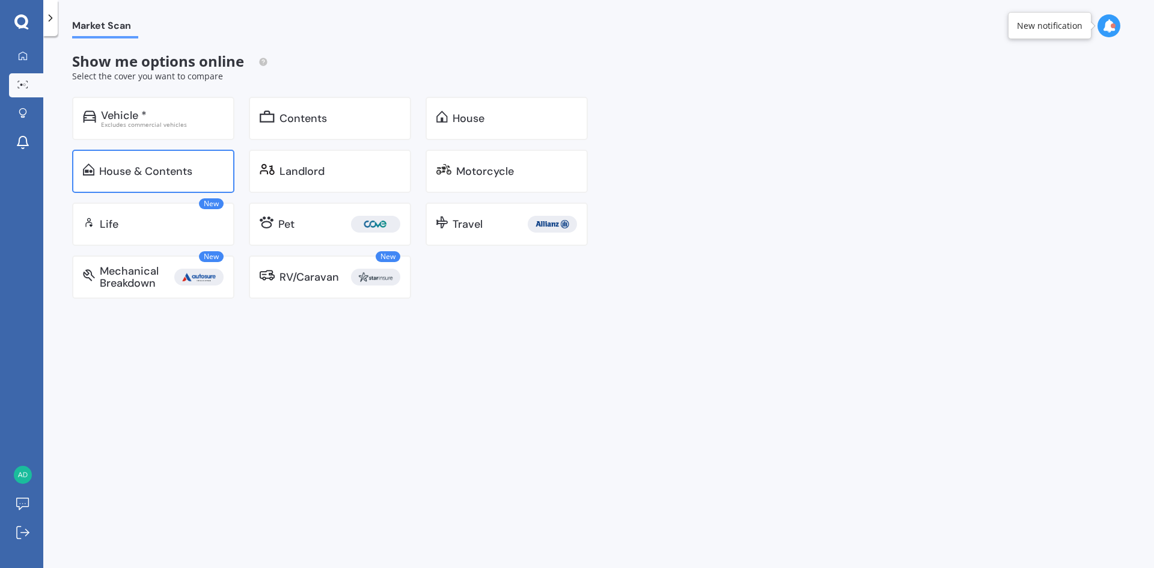
click at [180, 171] on div "House & Contents" at bounding box center [145, 171] width 93 height 12
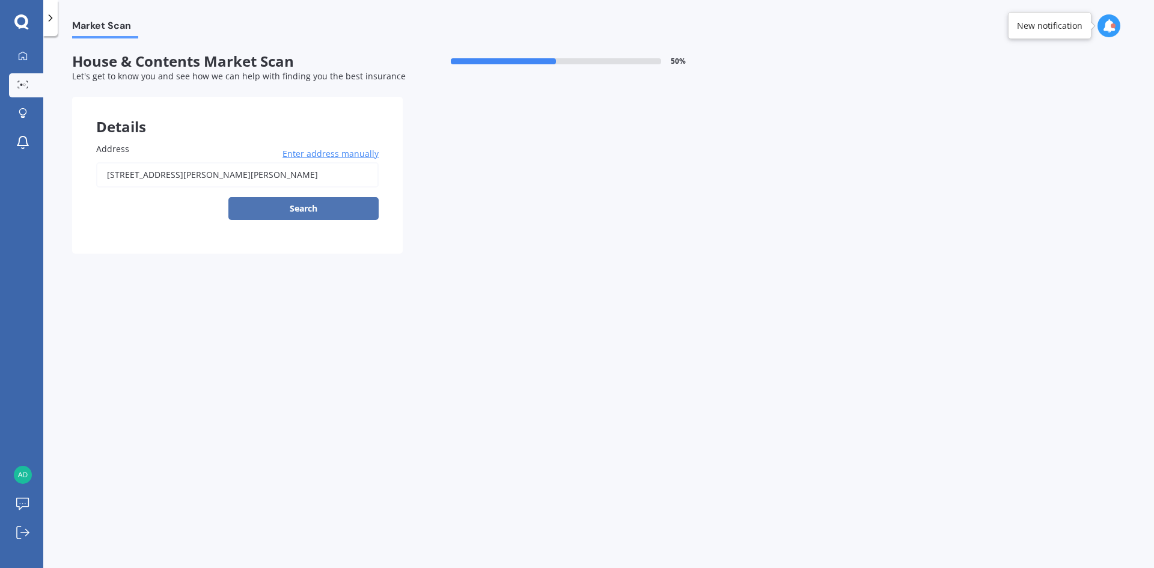
click at [301, 208] on button "Search" at bounding box center [303, 208] width 150 height 23
type input "[STREET_ADDRESS][PERSON_NAME][PERSON_NAME]"
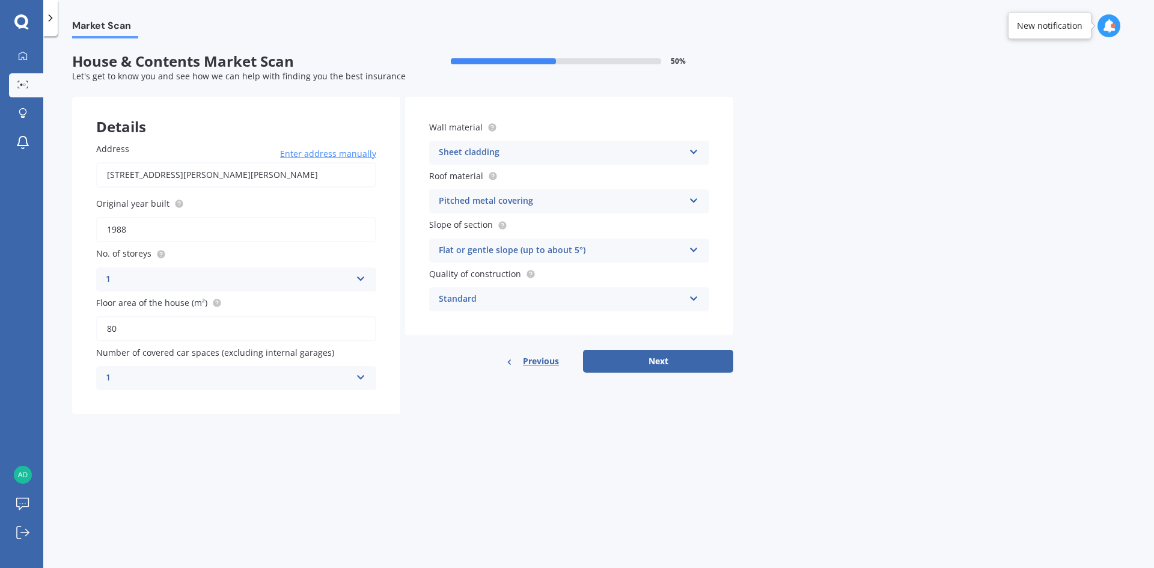
click at [498, 251] on div "Flat or gentle slope (up to about 5°)" at bounding box center [561, 250] width 245 height 14
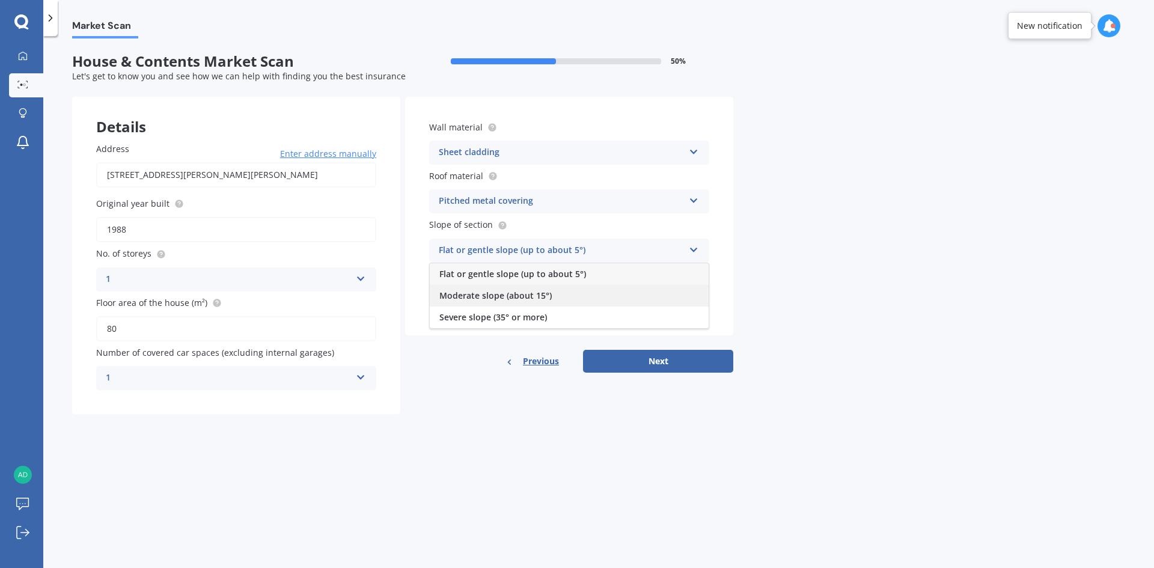
click at [500, 300] on span "Moderate slope (about 15°)" at bounding box center [495, 295] width 112 height 11
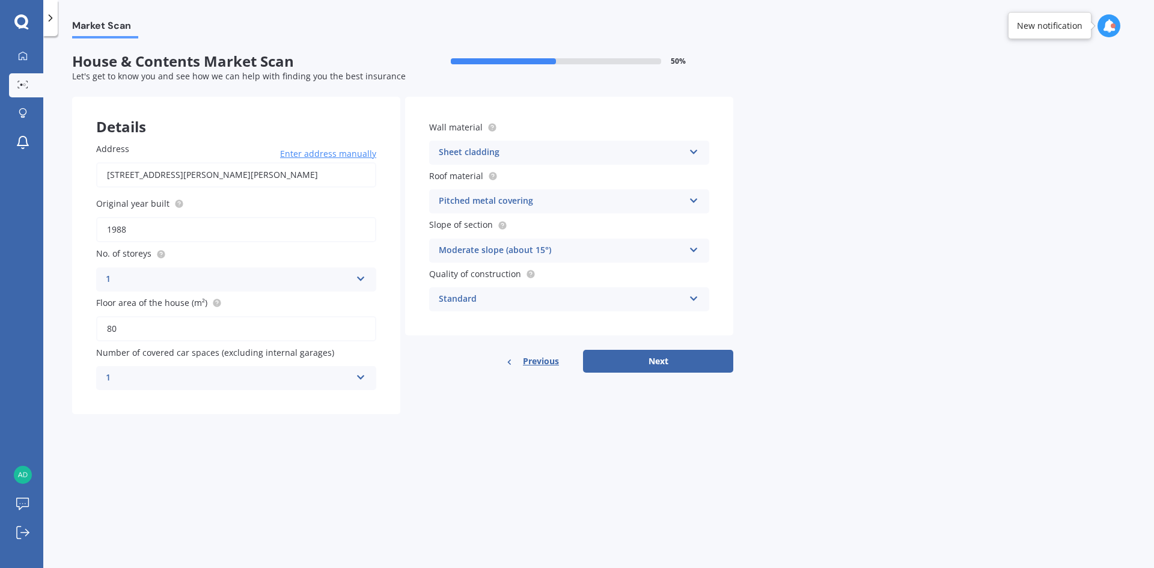
click at [500, 199] on div "Pitched metal covering" at bounding box center [561, 201] width 245 height 14
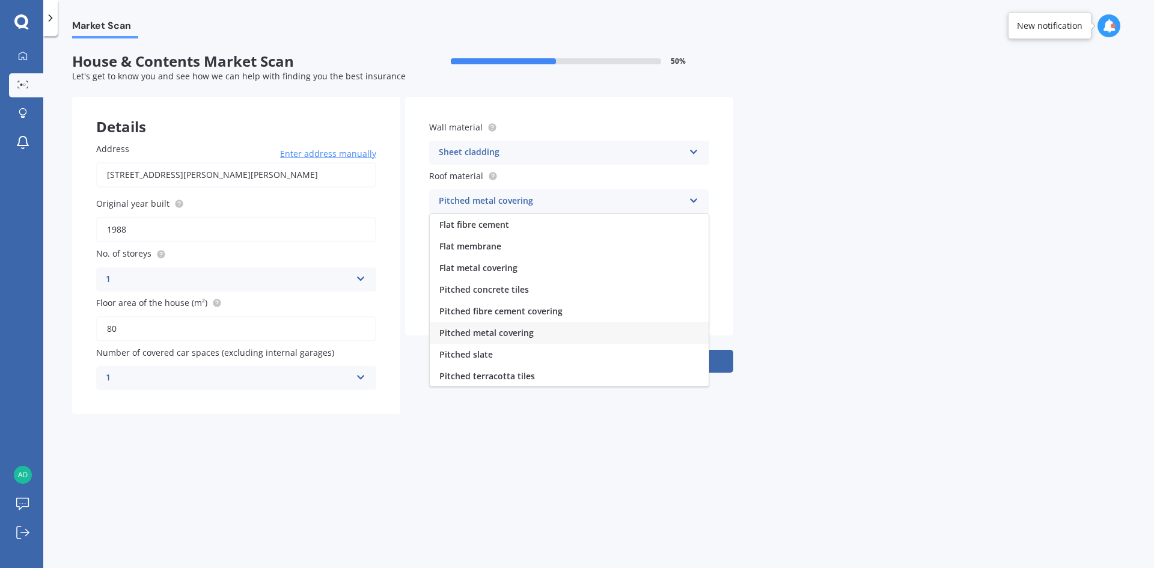
click at [500, 199] on div "Pitched metal covering" at bounding box center [561, 201] width 245 height 14
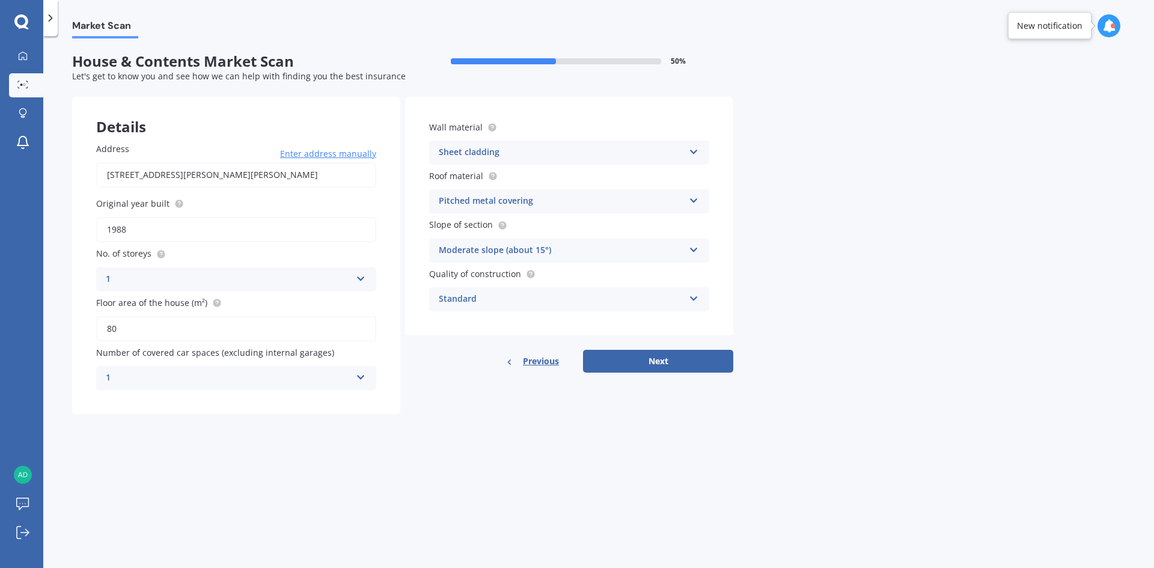
click at [508, 151] on div "Sheet cladding" at bounding box center [561, 152] width 245 height 14
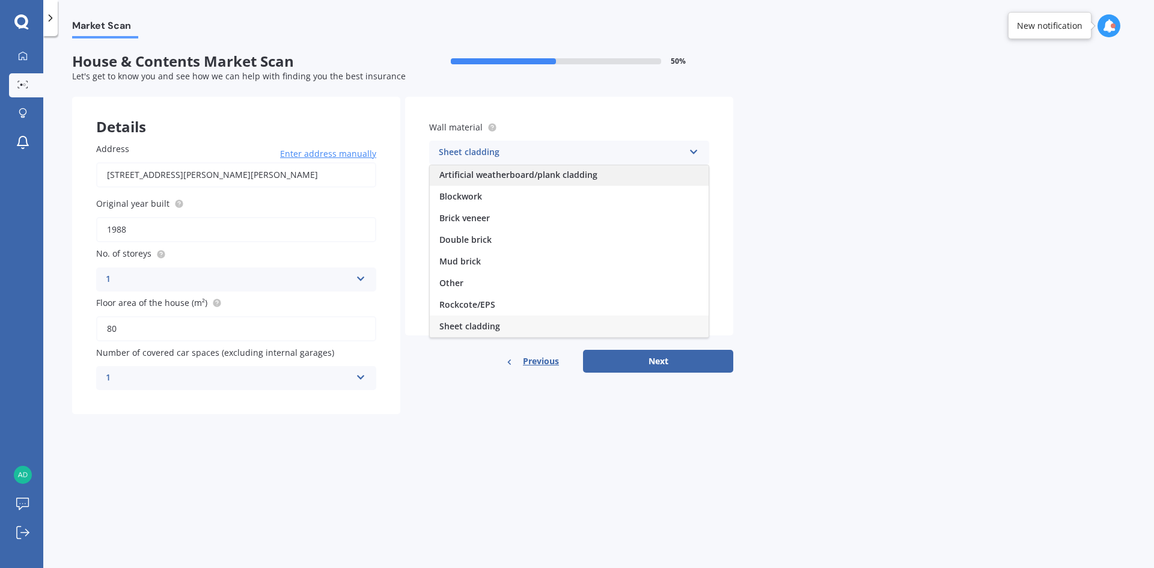
click at [511, 176] on span "Artificial weatherboard/plank cladding" at bounding box center [518, 174] width 158 height 11
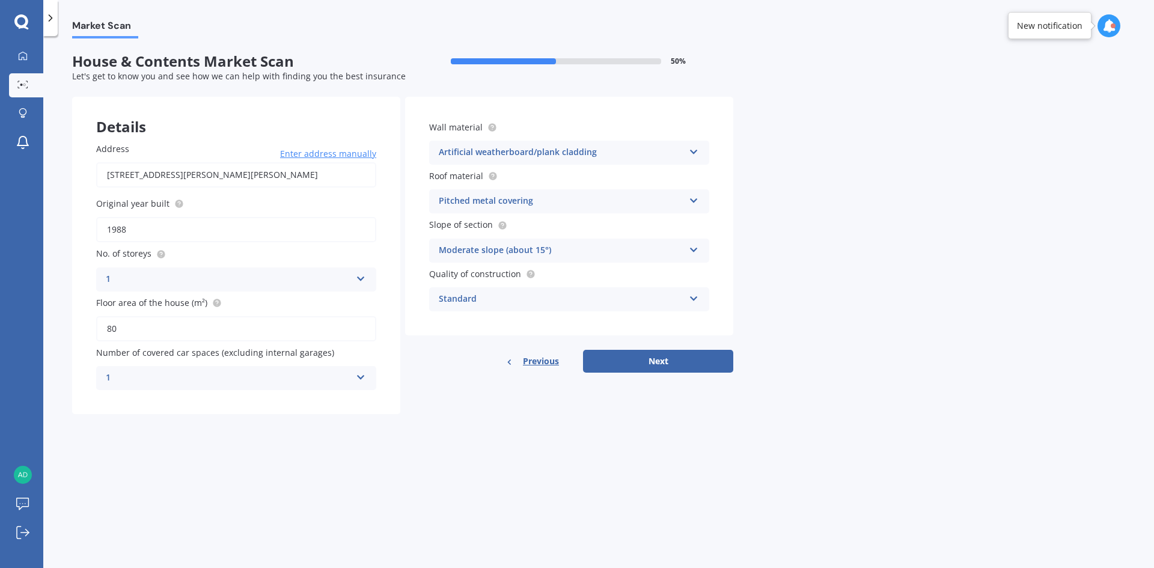
click at [513, 154] on div "Artificial weatherboard/plank cladding" at bounding box center [561, 152] width 245 height 14
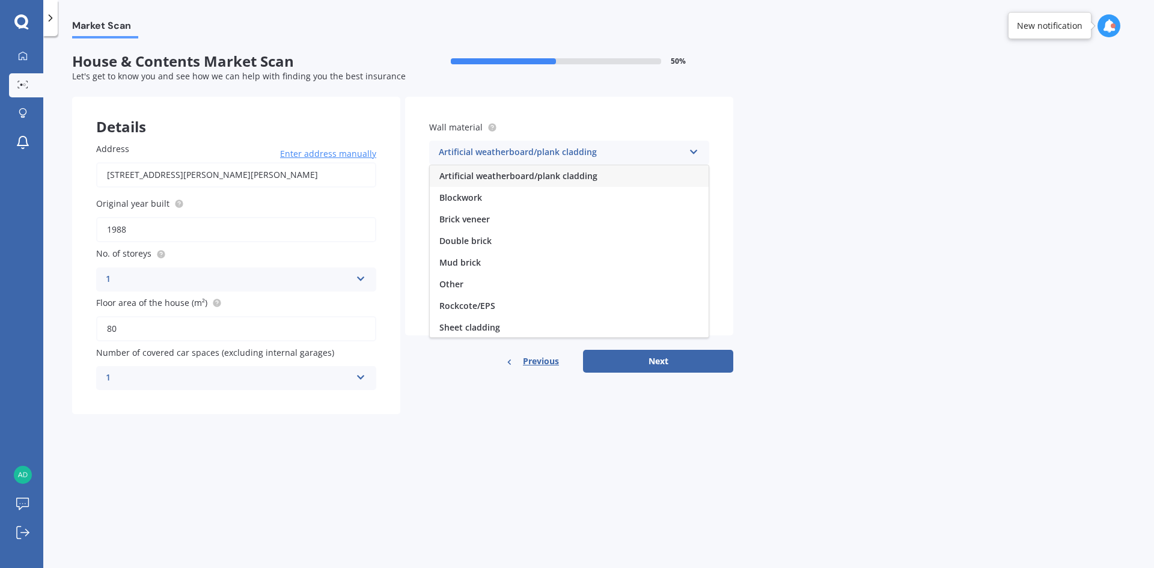
click at [497, 171] on span "Artificial weatherboard/plank cladding" at bounding box center [518, 175] width 158 height 11
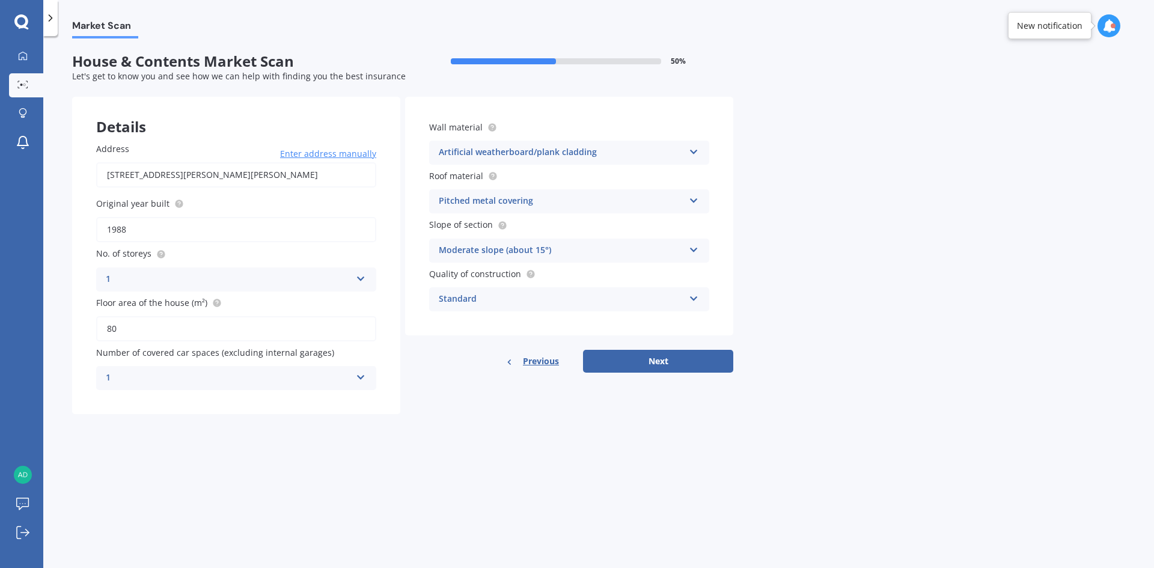
click at [498, 304] on div "Standard" at bounding box center [561, 299] width 245 height 14
click at [673, 363] on button "Next" at bounding box center [658, 361] width 150 height 23
select select "24"
select select "12"
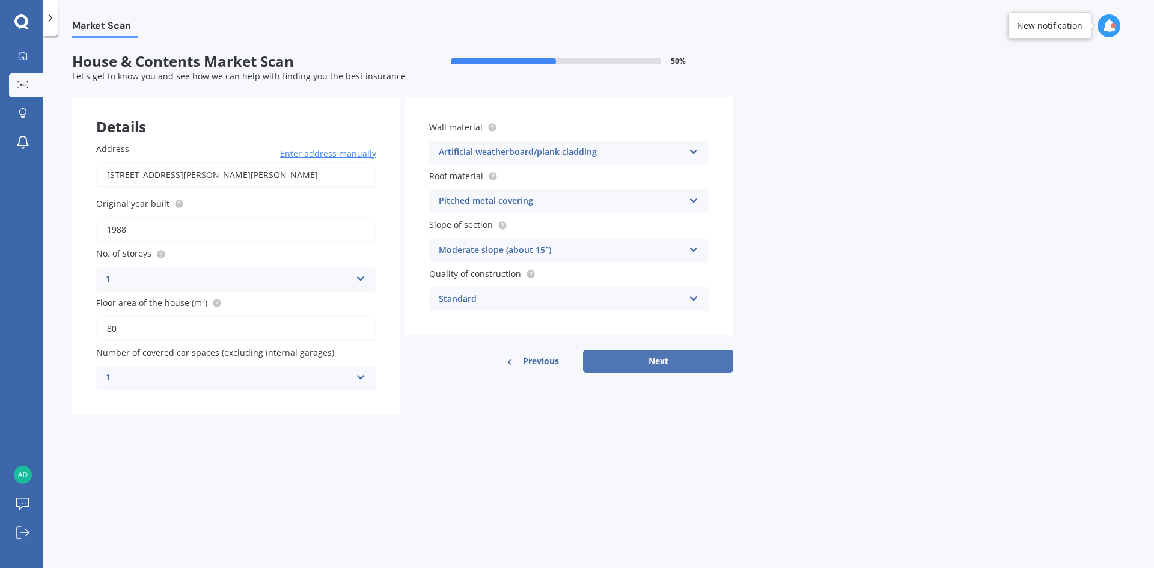
select select "1991"
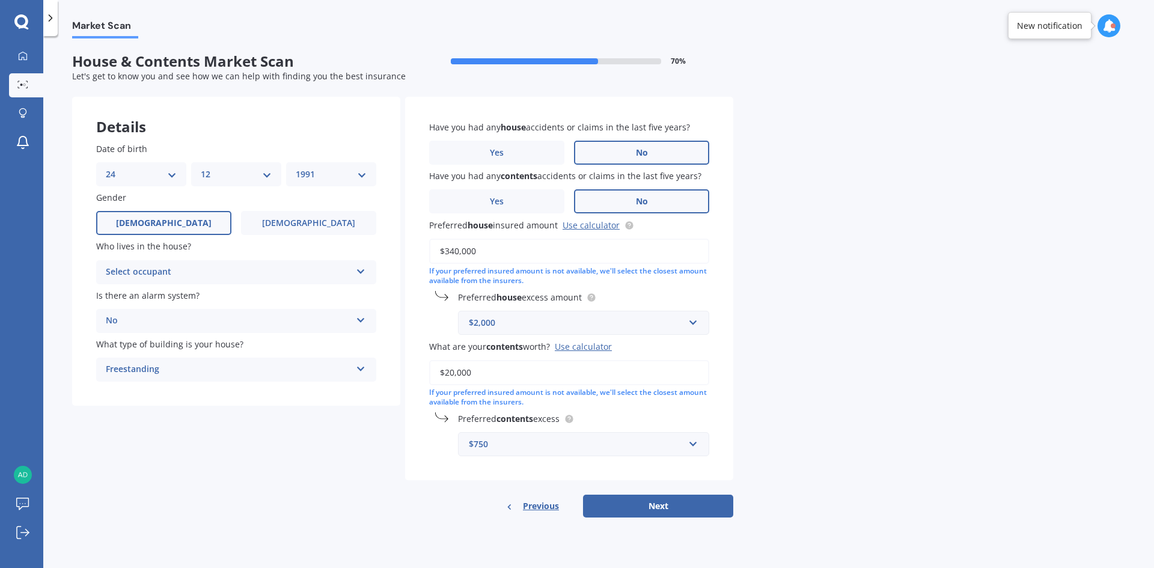
click at [221, 271] on div "Select occupant" at bounding box center [228, 272] width 245 height 14
click at [201, 298] on div "Owner" at bounding box center [236, 296] width 279 height 22
click at [186, 274] on div "Owner" at bounding box center [228, 272] width 245 height 14
click at [182, 320] on div "Owner + Boarder" at bounding box center [236, 318] width 279 height 22
click at [163, 368] on div "Freestanding" at bounding box center [228, 370] width 245 height 14
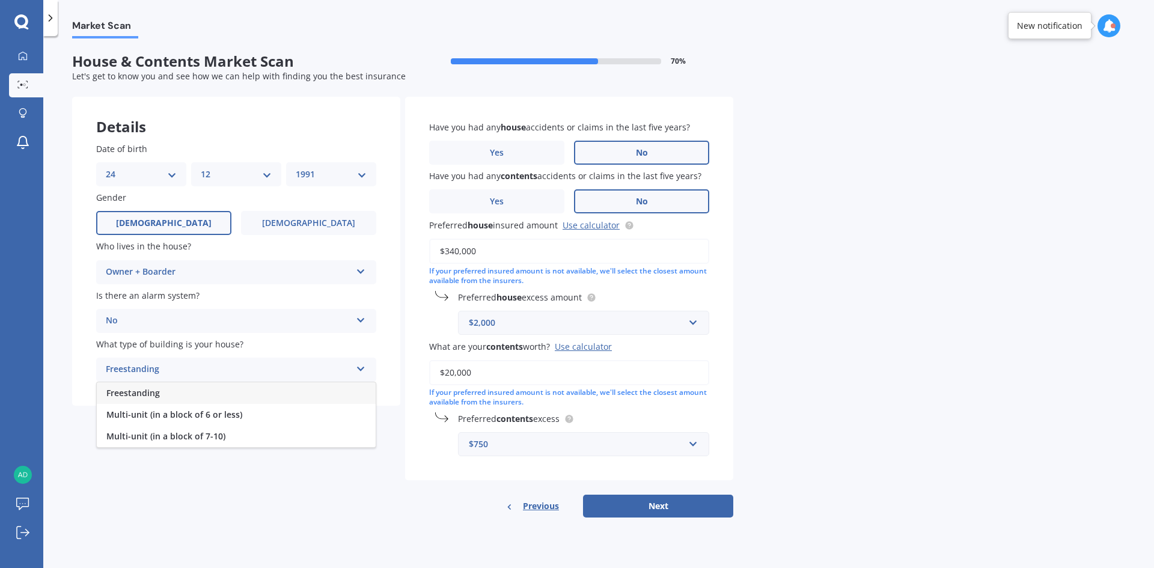
click at [163, 368] on div "Freestanding" at bounding box center [228, 370] width 245 height 14
click at [167, 280] on div "Owner + Boarder Owner Owner + Boarder" at bounding box center [236, 272] width 280 height 24
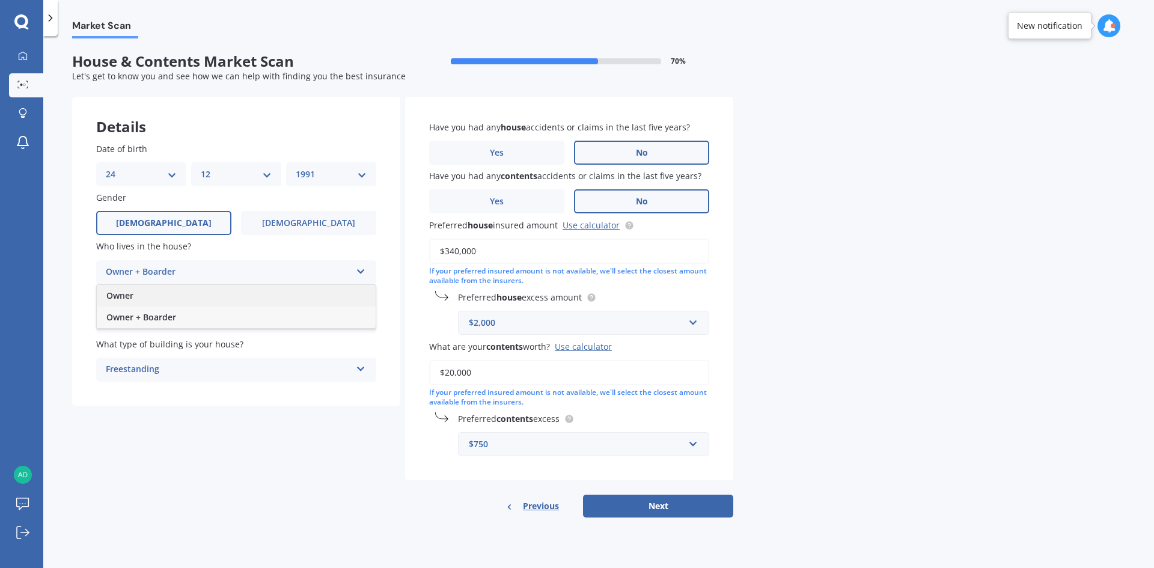
click at [170, 299] on div "Owner" at bounding box center [236, 296] width 279 height 22
click at [165, 367] on div "Freestanding" at bounding box center [228, 370] width 245 height 14
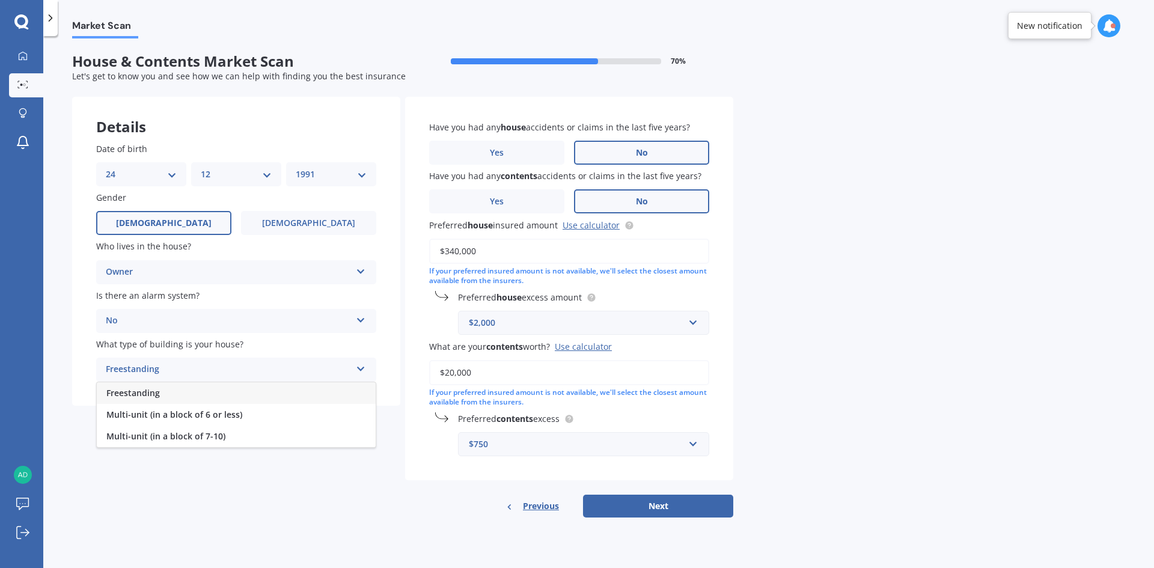
click at [266, 388] on div "Freestanding" at bounding box center [236, 393] width 279 height 22
drag, startPoint x: 506, startPoint y: 249, endPoint x: 305, endPoint y: 249, distance: 200.2
click at [307, 249] on div "Details Date of birth DD 01 02 03 04 05 06 07 08 09 10 11 12 13 14 15 16 17 18 …" at bounding box center [402, 307] width 661 height 421
click at [605, 225] on link "Use calculator" at bounding box center [591, 224] width 57 height 11
type input "$390,000"
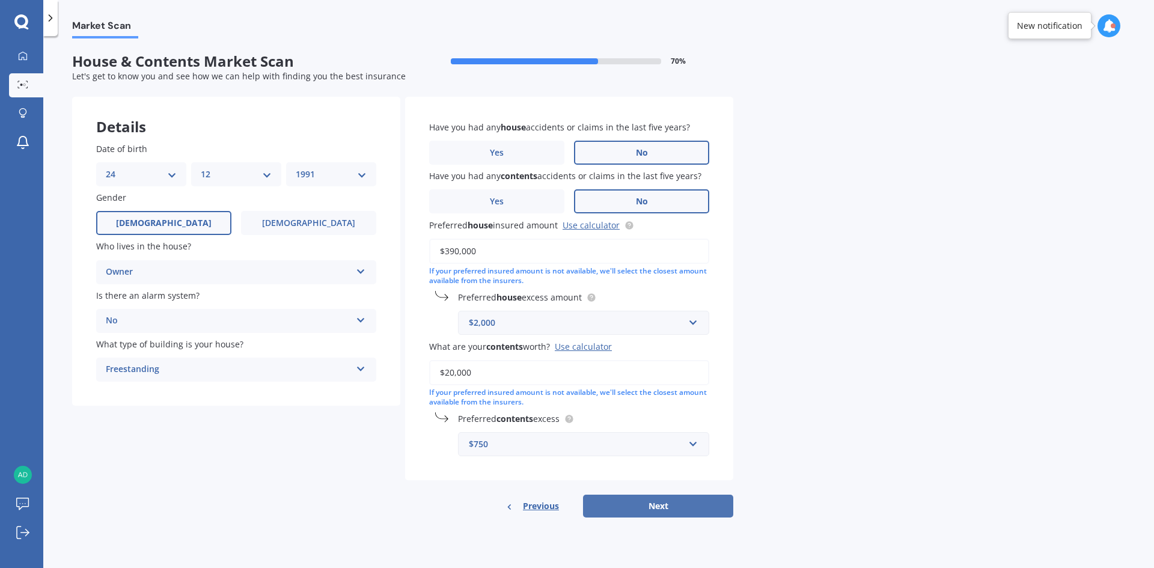
click at [647, 504] on button "Next" at bounding box center [658, 506] width 150 height 23
select select "24"
select select "12"
select select "1991"
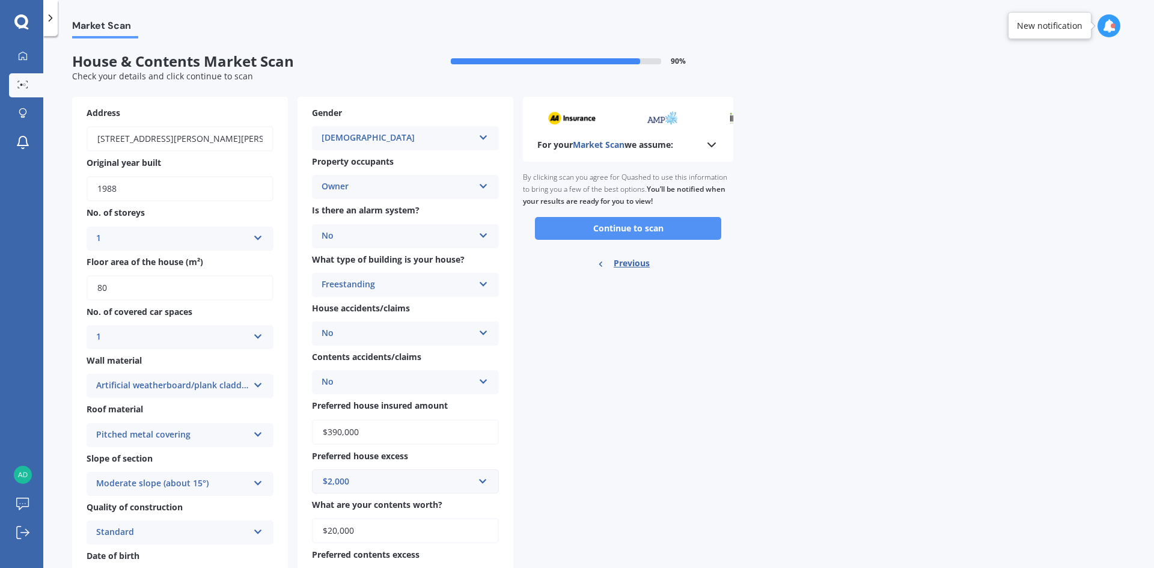
click at [617, 225] on button "Continue to scan" at bounding box center [628, 228] width 186 height 23
